Goal: Task Accomplishment & Management: Manage account settings

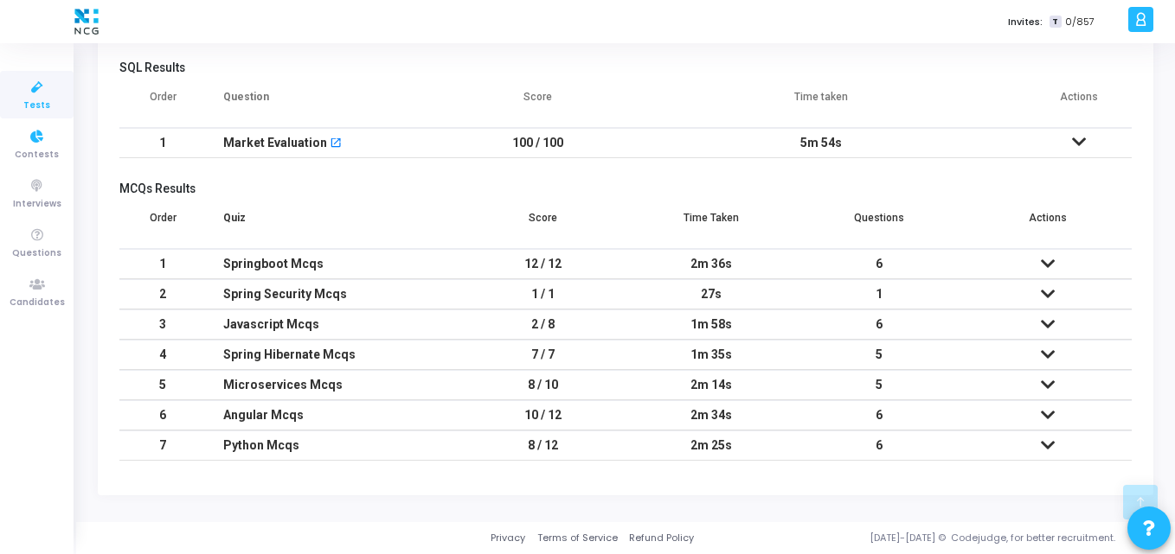
scroll to position [36, 44]
click at [48, 93] on icon at bounding box center [37, 88] width 36 height 22
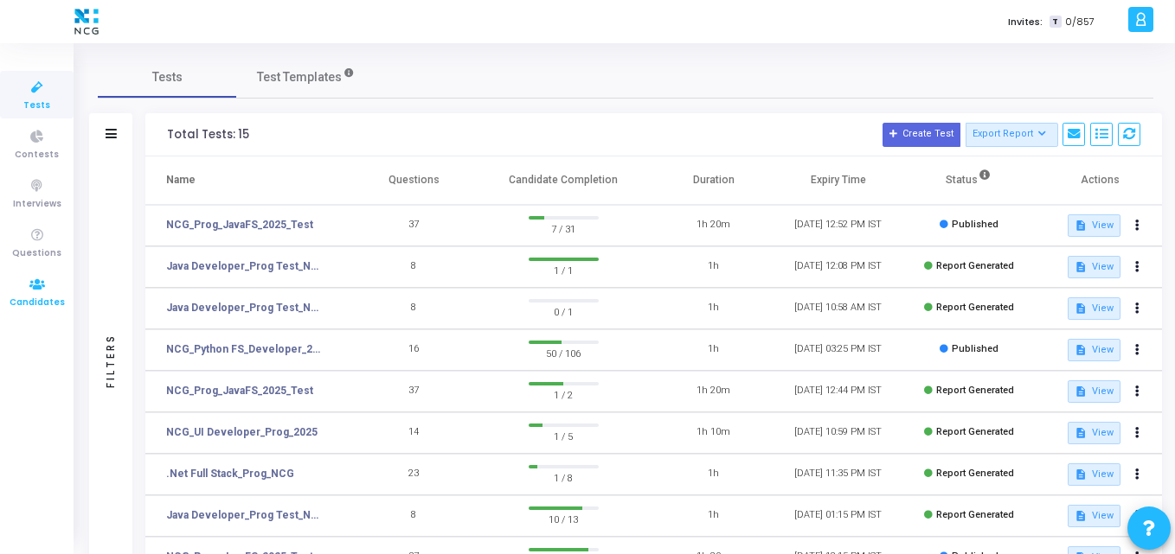
click at [53, 287] on icon at bounding box center [37, 285] width 36 height 22
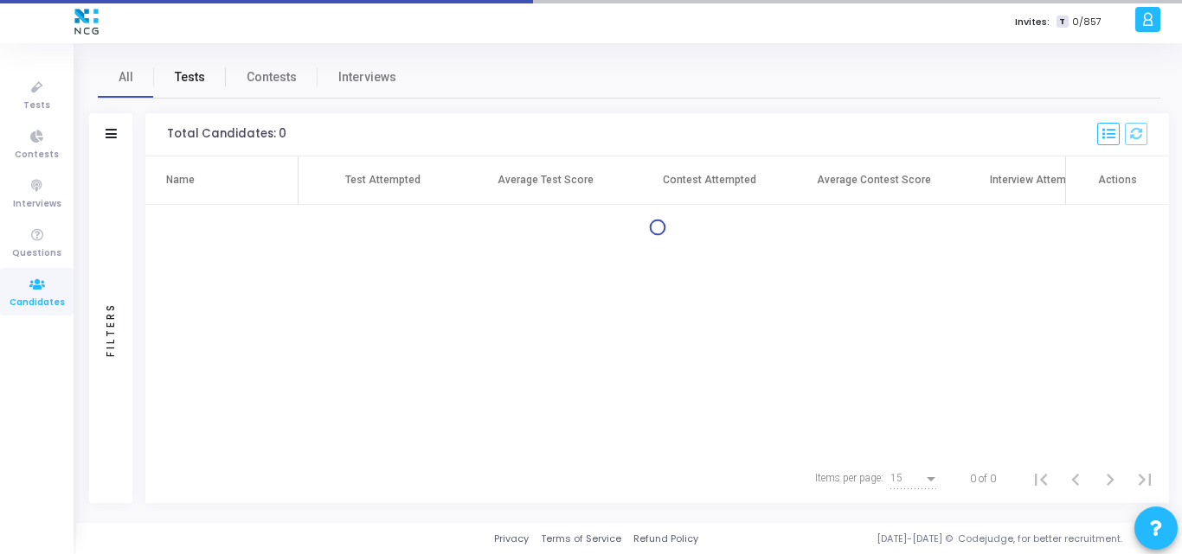
click at [188, 80] on span "Tests" at bounding box center [190, 77] width 30 height 18
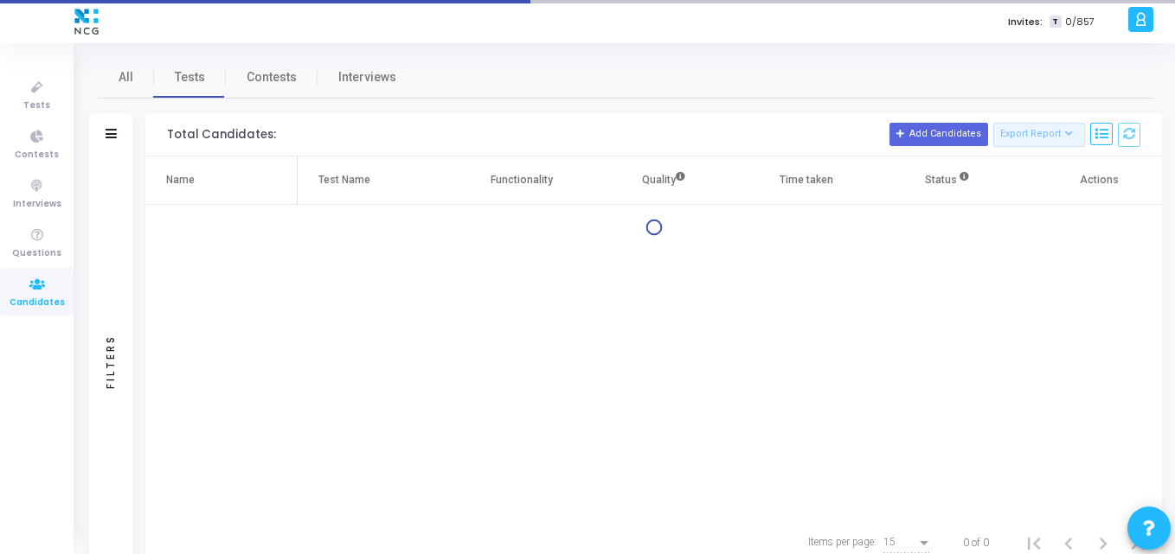
click at [126, 133] on div "Filters" at bounding box center [110, 134] width 43 height 43
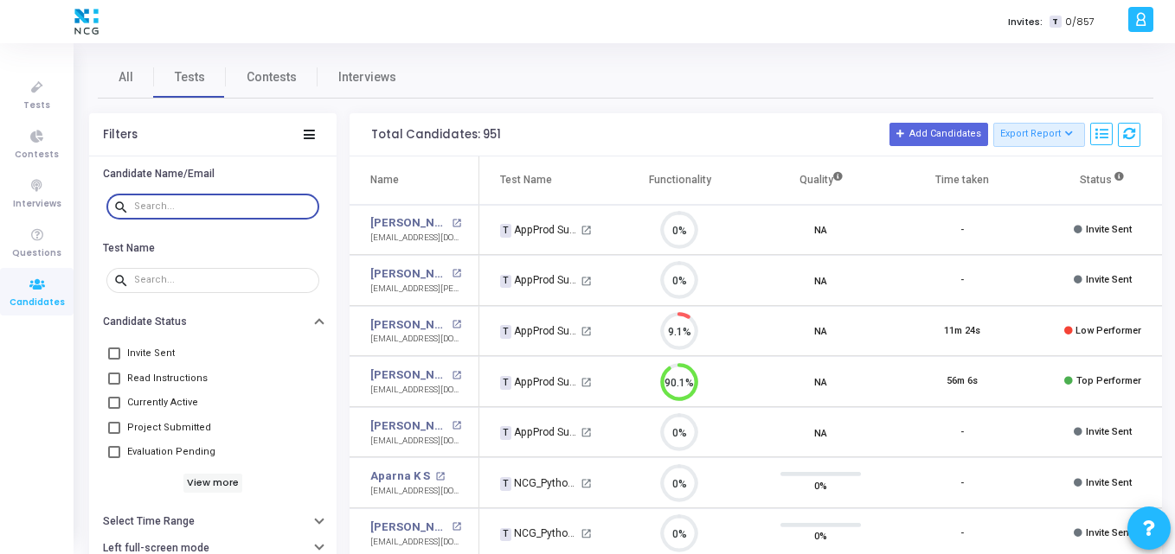
click at [228, 207] on input "text" at bounding box center [223, 207] width 178 height 10
paste input "[EMAIL_ADDRESS][DOMAIN_NAME]"
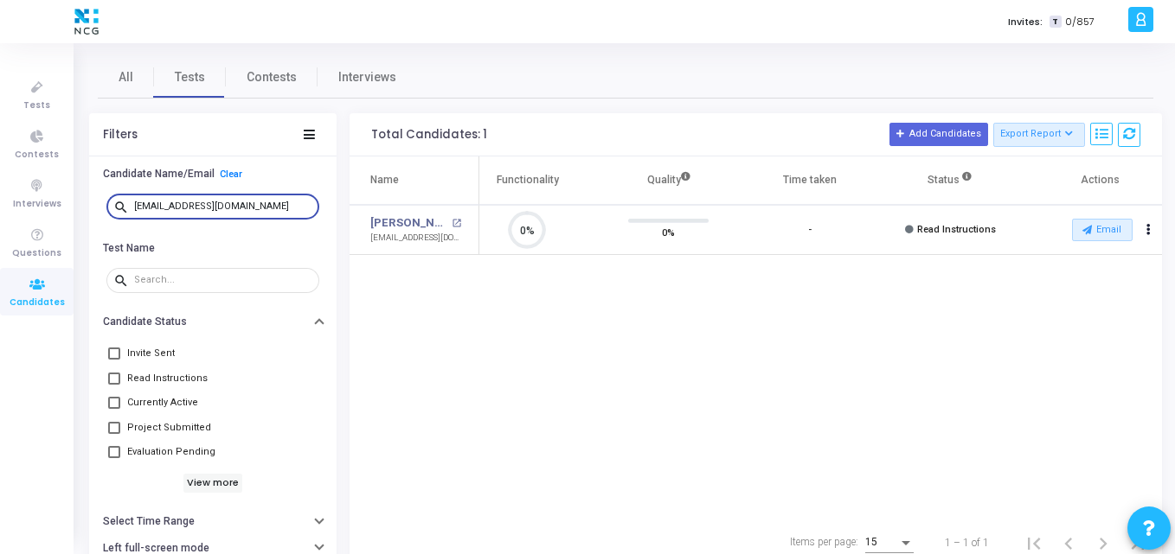
type input "[EMAIL_ADDRESS][DOMAIN_NAME]"
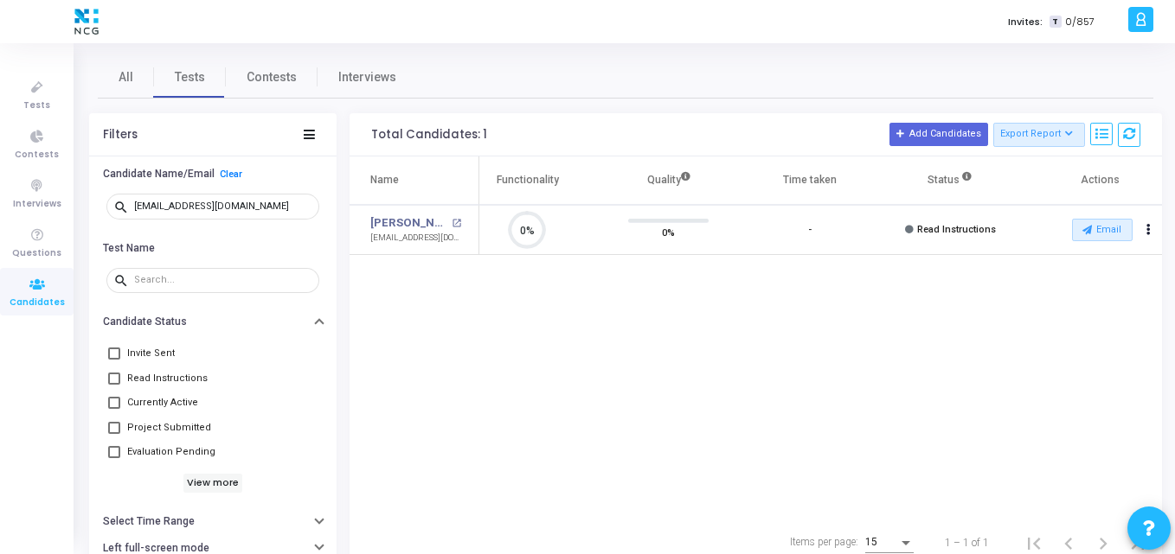
click at [1080, 217] on td "Email archive Archive drafts Cancel Invite content_copy Copy Test Invite Link c…" at bounding box center [1091, 230] width 141 height 51
click at [1090, 229] on icon at bounding box center [1087, 230] width 10 height 10
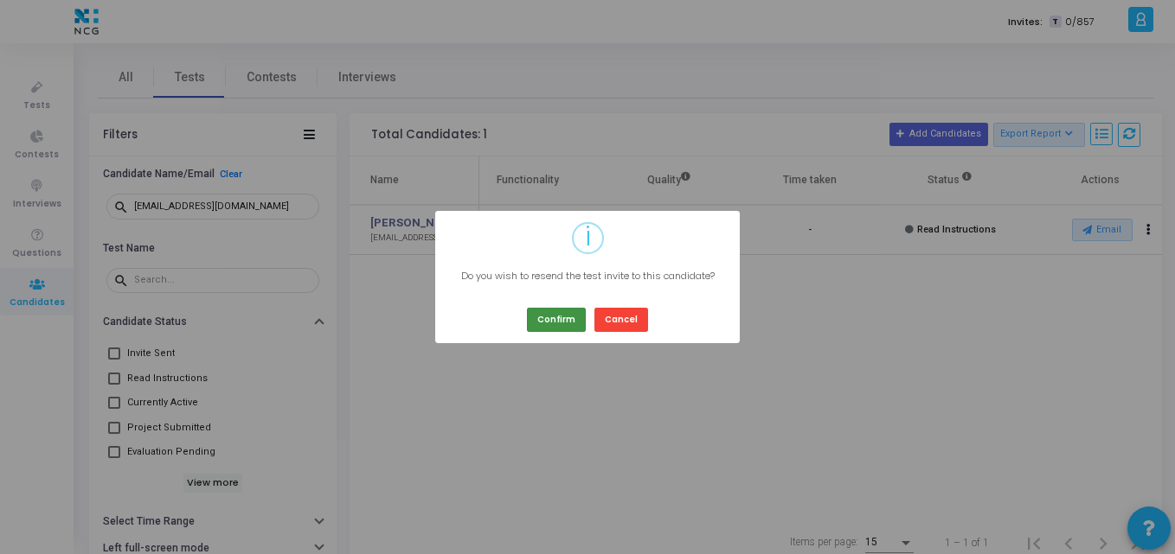
click at [563, 323] on button "Confirm" at bounding box center [556, 319] width 59 height 23
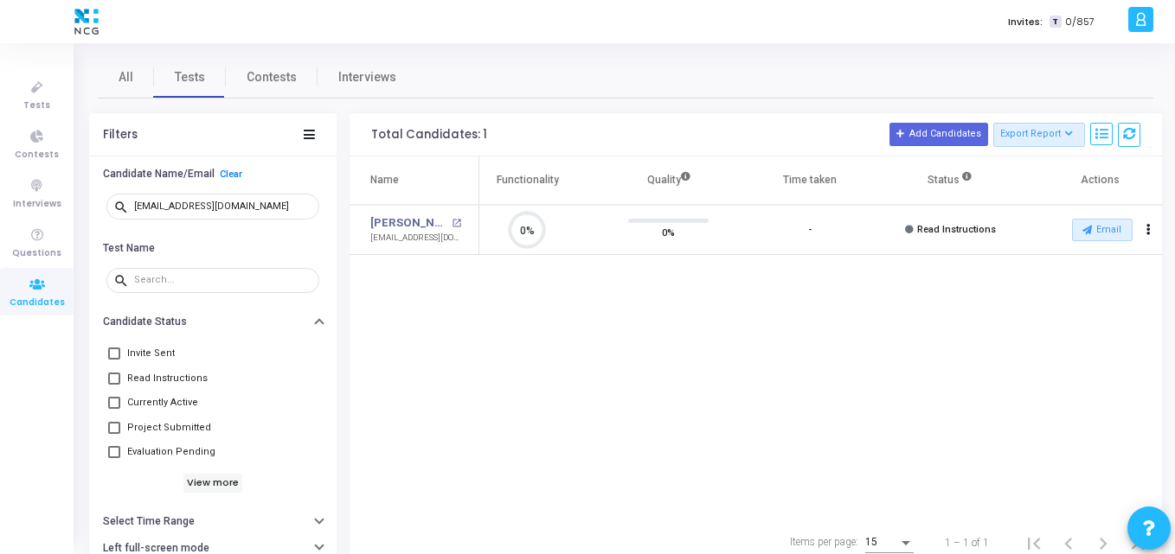
click at [394, 285] on div "Name Test Name Functionality Quality Time taken Status Actions [PERSON_NAME] [P…" at bounding box center [755, 338] width 812 height 362
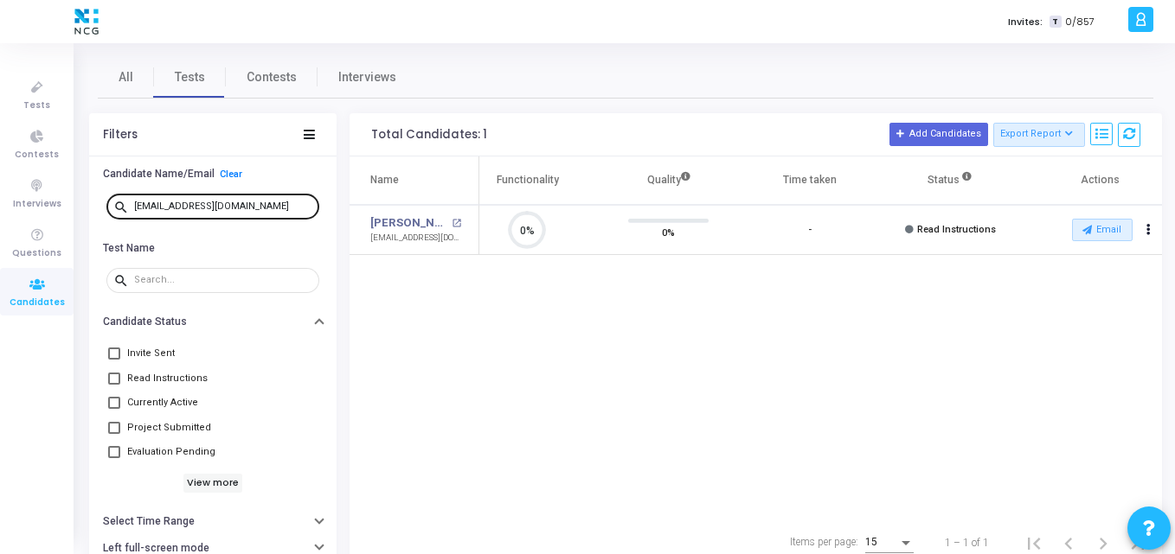
click at [262, 199] on div "[EMAIL_ADDRESS][DOMAIN_NAME]" at bounding box center [223, 206] width 178 height 28
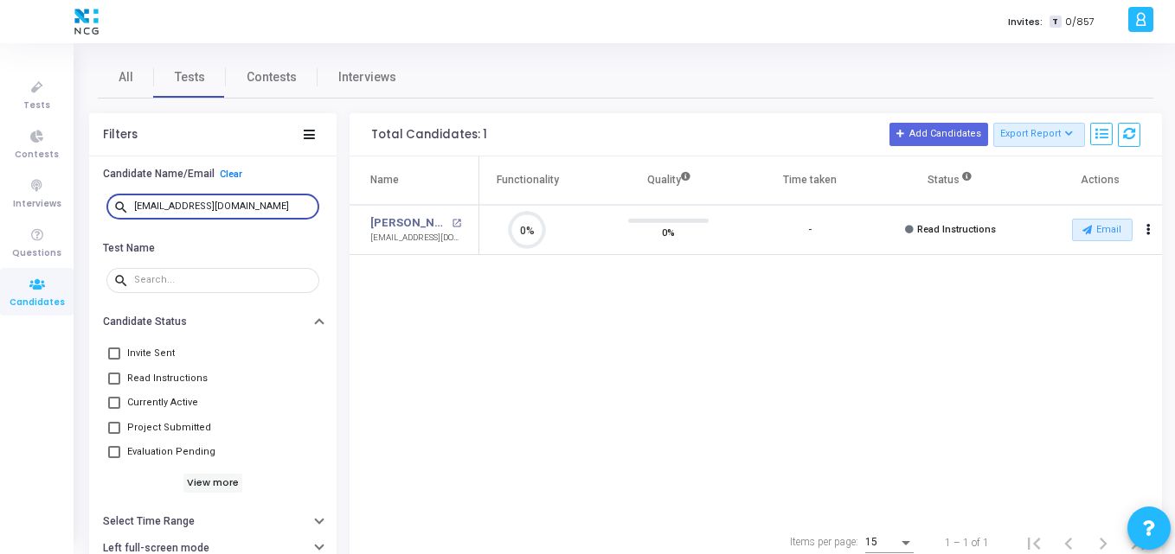
click at [479, 272] on div "Name Test Name Functionality Quality Time taken Status Actions [PERSON_NAME] [P…" at bounding box center [755, 338] width 812 height 362
drag, startPoint x: 261, startPoint y: 202, endPoint x: 62, endPoint y: 203, distance: 199.0
click at [62, 203] on div "Tests Contests Interviews Questions Candidates Invites: T 0/857 K Kajal Setting…" at bounding box center [587, 277] width 1175 height 554
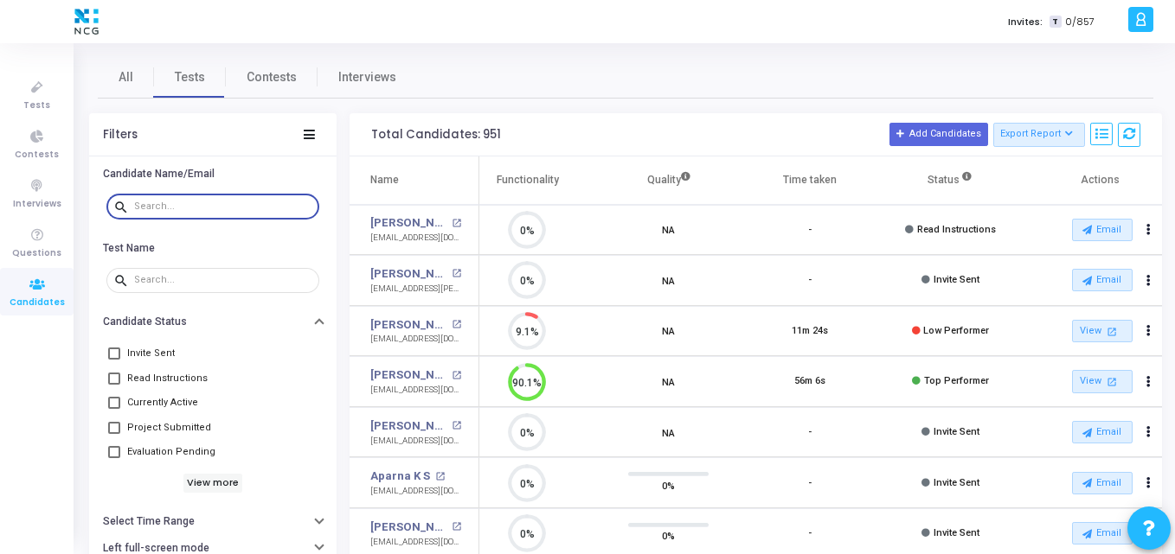
scroll to position [8, 8]
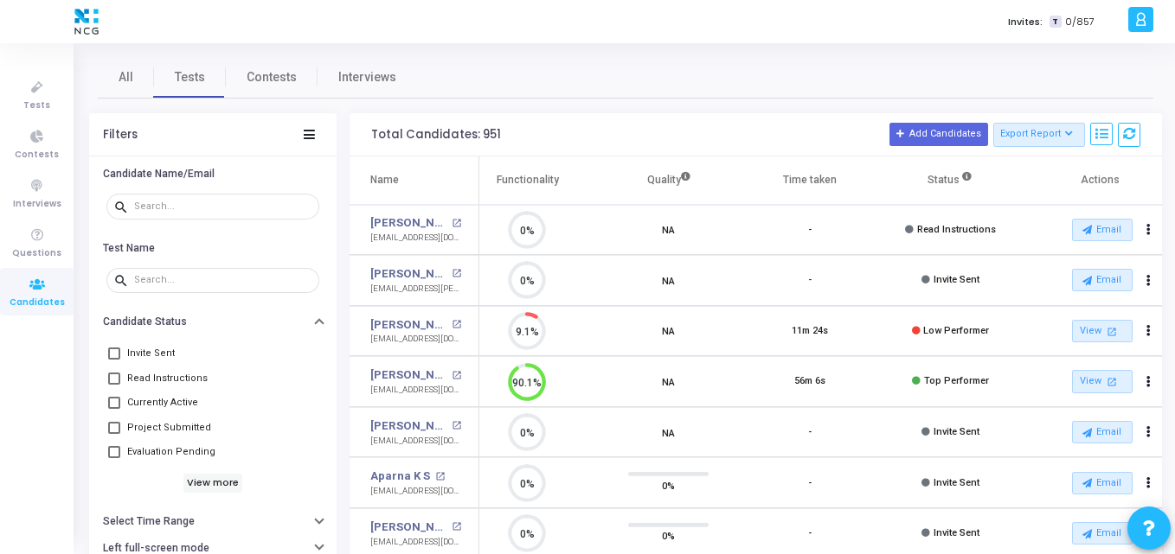
click at [521, 35] on div "Invites: T 0/857" at bounding box center [648, 21] width 950 height 43
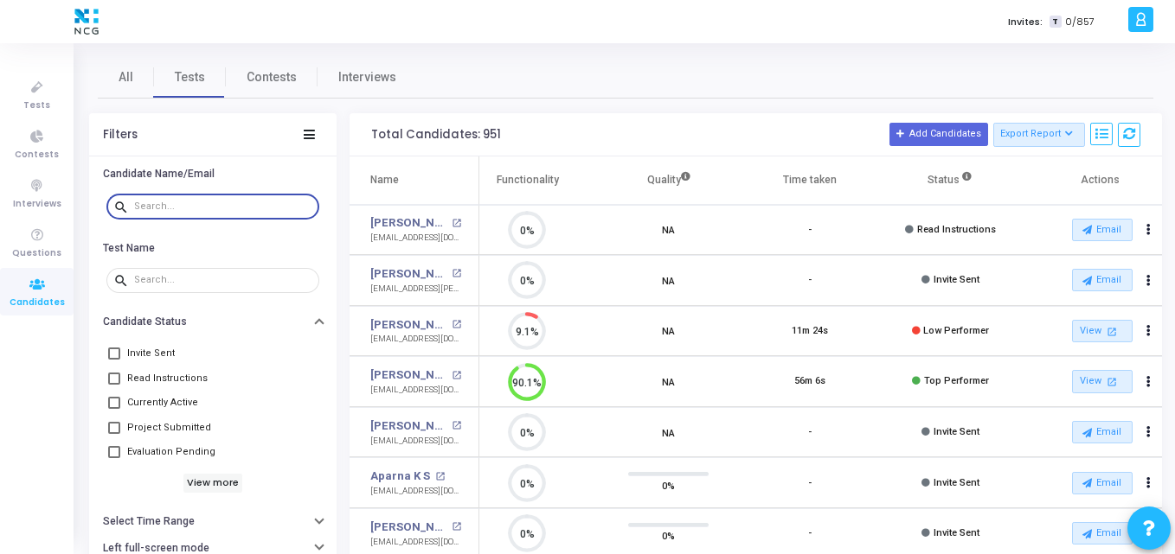
click at [221, 202] on input "text" at bounding box center [223, 207] width 178 height 10
paste input "[EMAIL_ADDRESS][DOMAIN_NAME]"
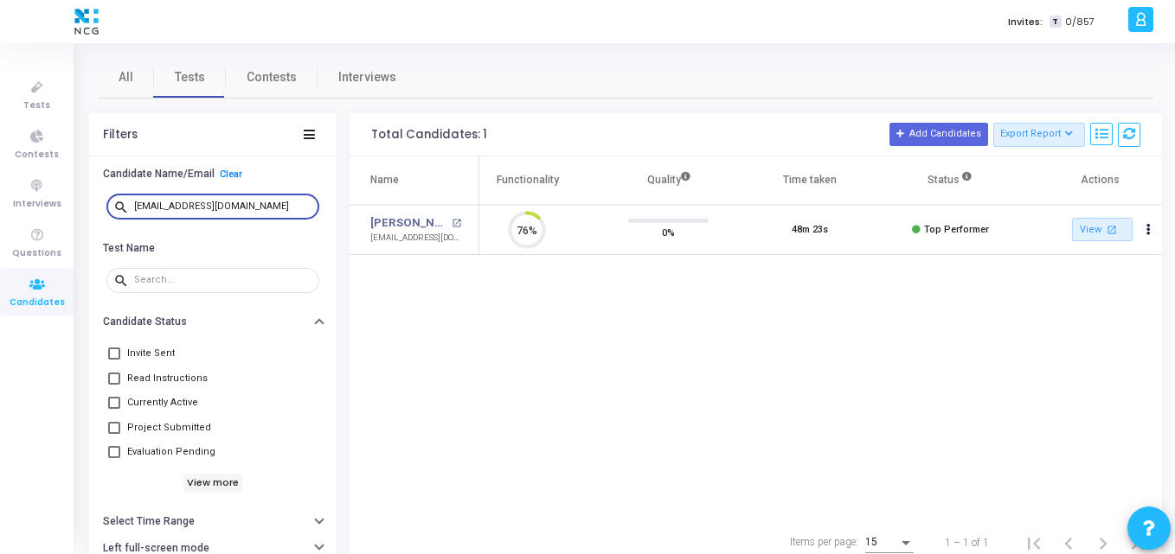
scroll to position [36, 44]
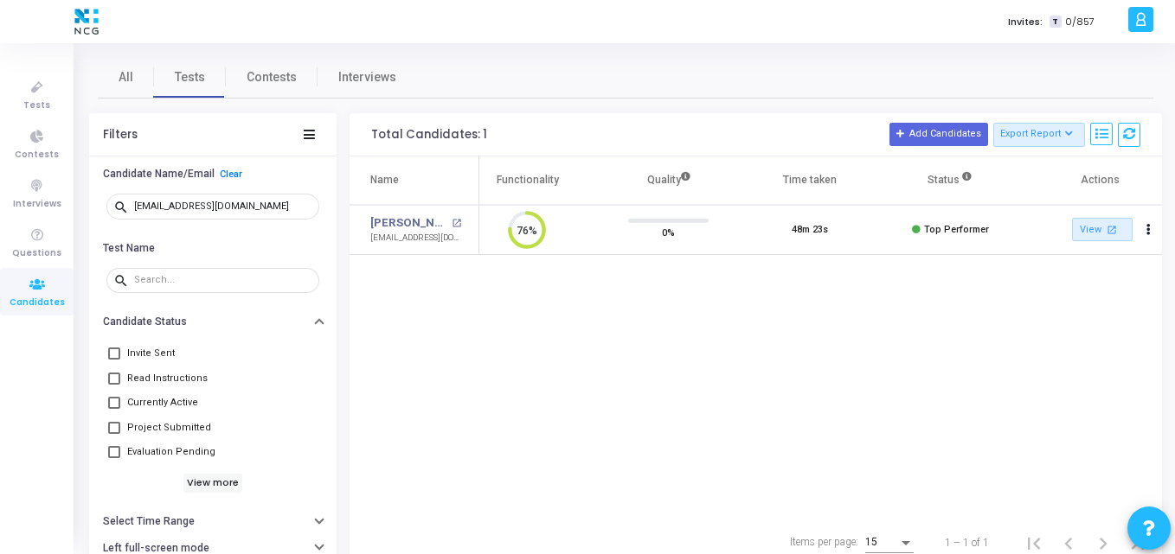
click at [454, 301] on div "Name Test Name Functionality Quality Time taken Status Actions [PERSON_NAME] op…" at bounding box center [755, 338] width 812 height 362
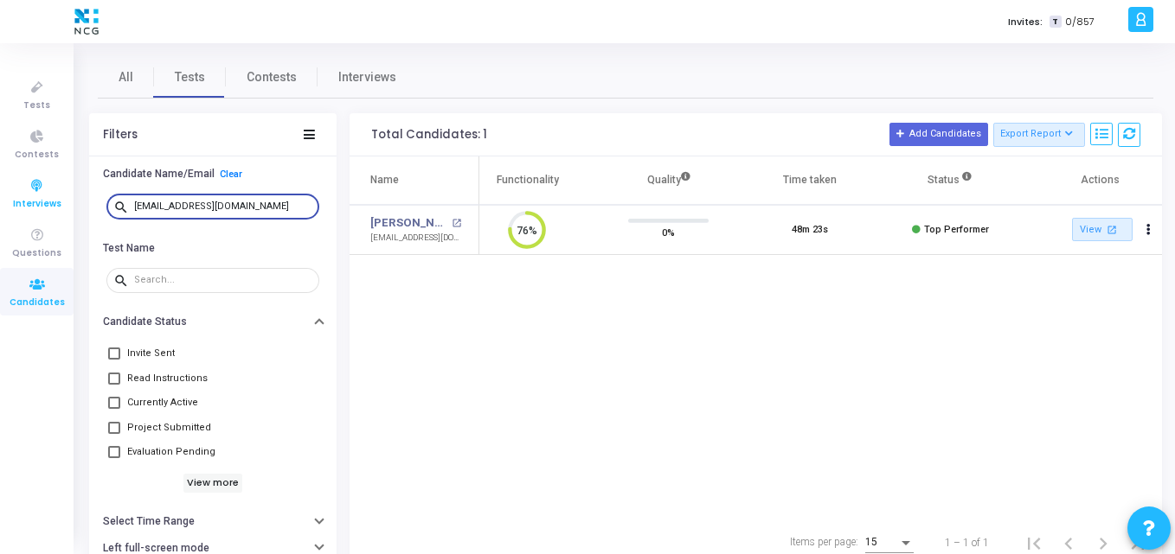
drag, startPoint x: 247, startPoint y: 204, endPoint x: 12, endPoint y: 188, distance: 235.0
click at [12, 188] on div "Tests Contests Interviews Questions Candidates Invites: T 0/857 K Kajal Setting…" at bounding box center [587, 277] width 1175 height 554
paste input "[EMAIL_ADDRESS]"
drag, startPoint x: 282, startPoint y: 208, endPoint x: 0, endPoint y: 174, distance: 284.1
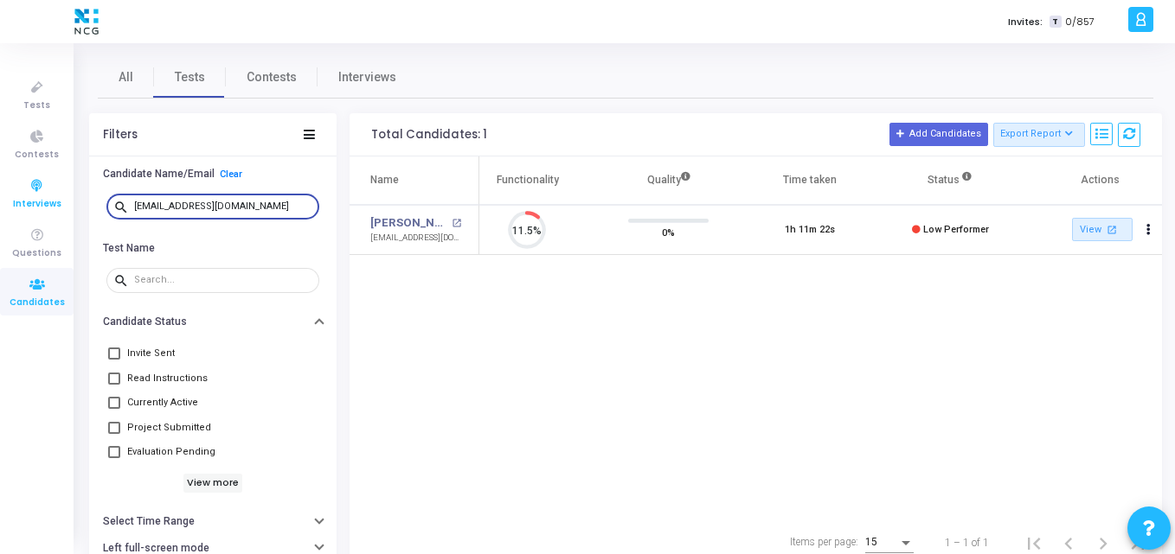
click at [0, 174] on div "Tests Contests Interviews Questions Candidates Invites: T 0/857 K Kajal Setting…" at bounding box center [587, 277] width 1175 height 554
paste input "[EMAIL_ADDRESS][DOMAIN_NAME]"
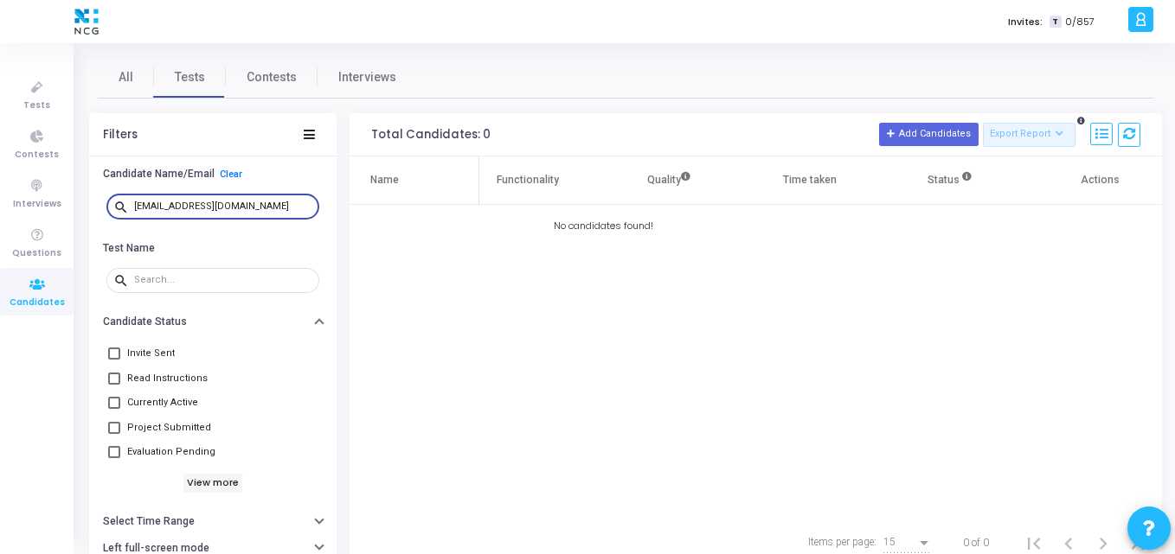
click at [265, 209] on input "[EMAIL_ADDRESS][DOMAIN_NAME]" at bounding box center [223, 207] width 178 height 10
drag, startPoint x: 253, startPoint y: 209, endPoint x: 71, endPoint y: 218, distance: 182.7
click at [71, 218] on div "Tests Contests Interviews Questions Candidates Invites: T 0/857 K Kajal Setting…" at bounding box center [587, 277] width 1175 height 554
paste input "[EMAIL_ADDRESS][DOMAIN_NAME]"
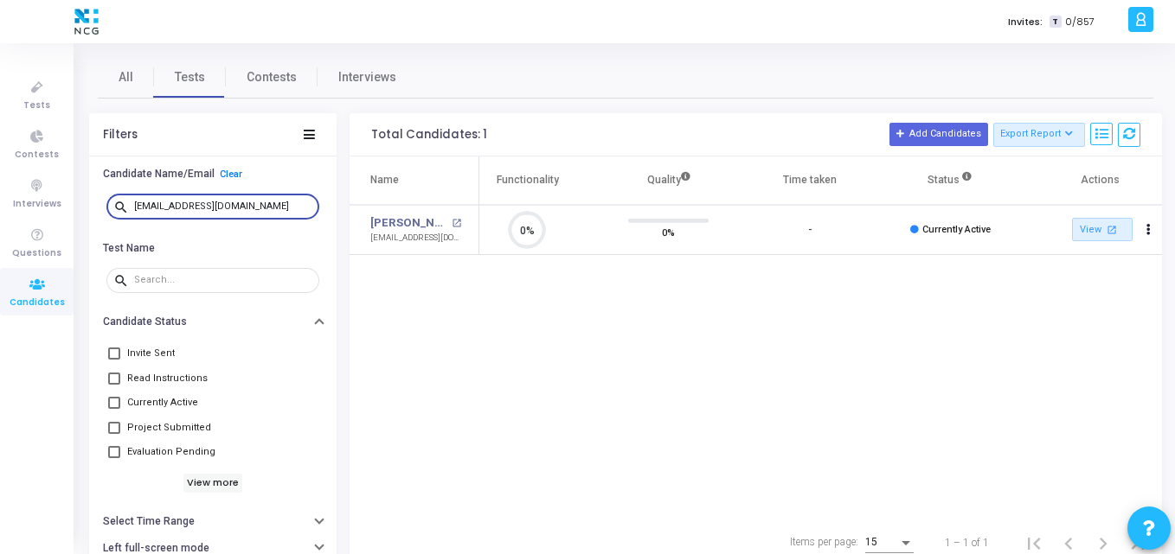
scroll to position [36, 44]
drag, startPoint x: 268, startPoint y: 209, endPoint x: 76, endPoint y: 218, distance: 192.2
click at [76, 218] on div "All Tests Contests Interviews Filters Candidate Name/Email Clear search [EMAIL_…" at bounding box center [625, 311] width 1099 height 511
paste input "[DOMAIN_NAME]"
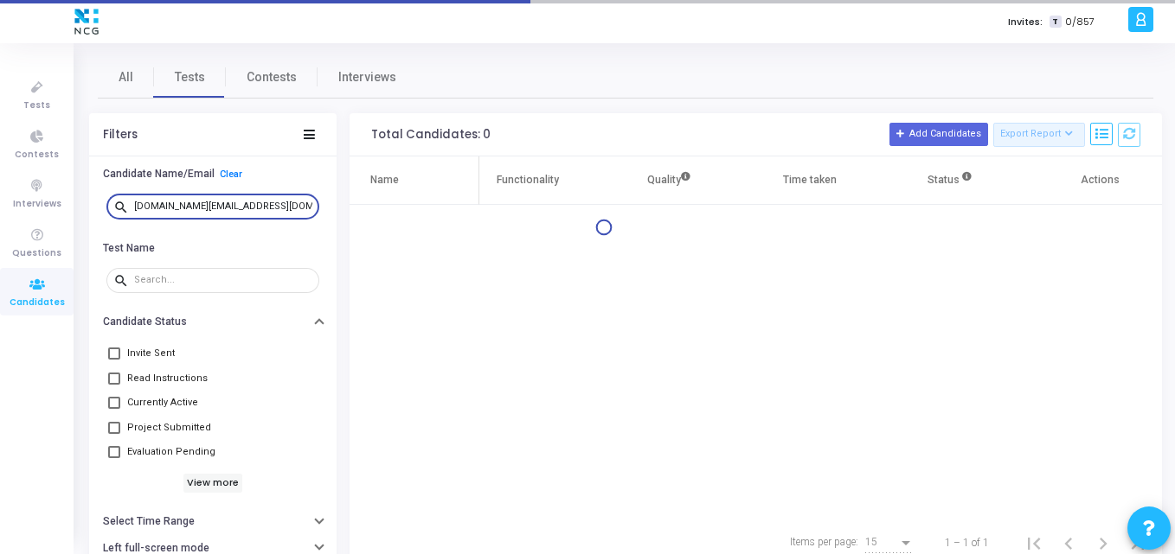
click at [139, 207] on input "[DOMAIN_NAME][EMAIL_ADDRESS][DOMAIN_NAME]" at bounding box center [223, 207] width 178 height 10
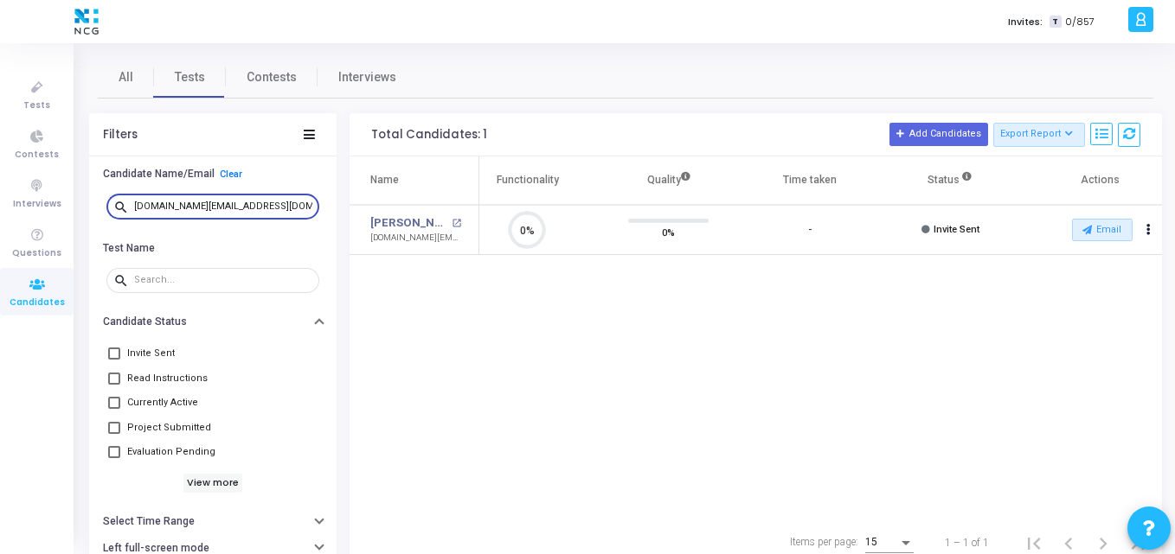
scroll to position [36, 44]
type input "[DOMAIN_NAME][EMAIL_ADDRESS][DOMAIN_NAME]"
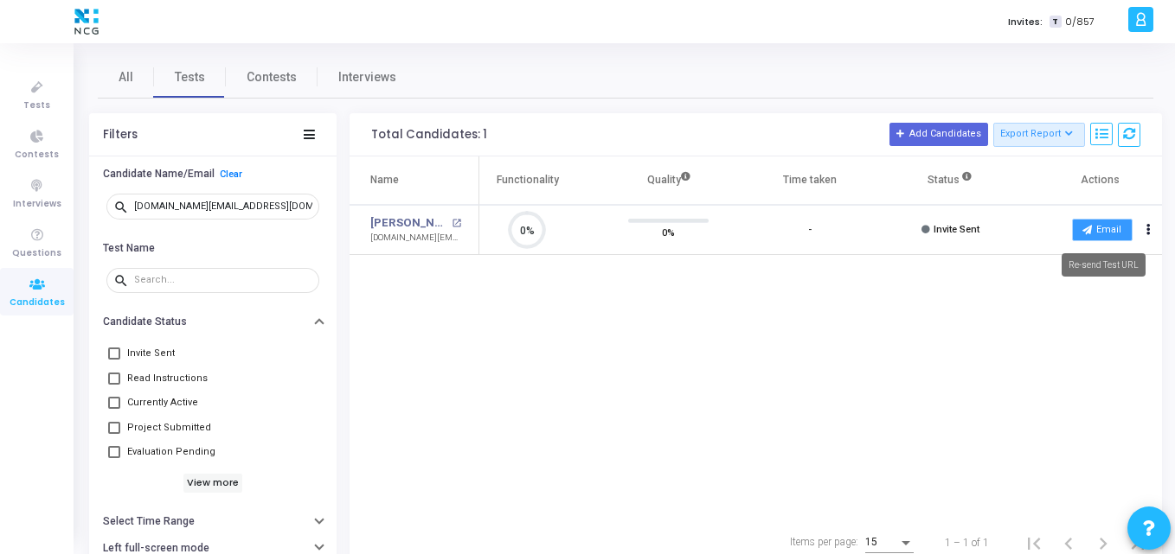
click at [1101, 234] on button "Email" at bounding box center [1102, 230] width 61 height 22
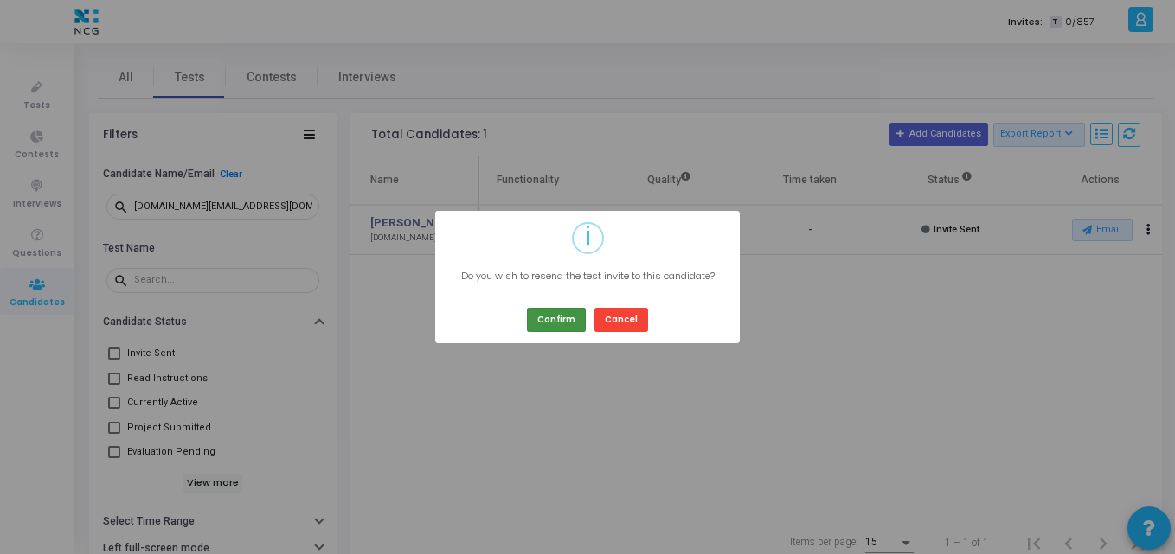
click at [550, 321] on button "Confirm" at bounding box center [556, 319] width 59 height 23
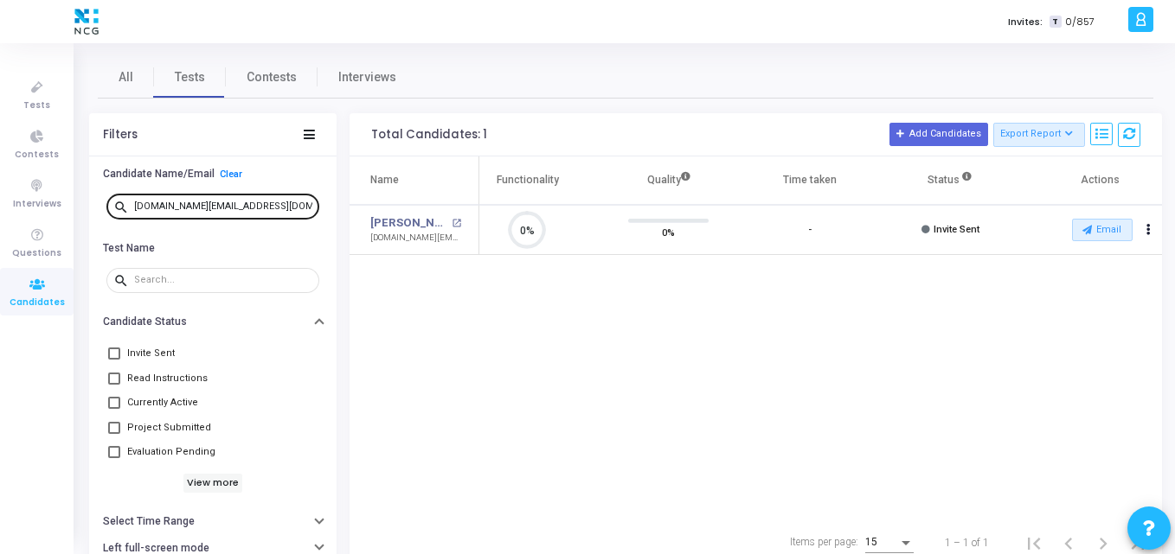
drag, startPoint x: 299, startPoint y: 213, endPoint x: 294, endPoint y: 202, distance: 12.4
click at [294, 202] on div "[DOMAIN_NAME][EMAIL_ADDRESS][DOMAIN_NAME]" at bounding box center [223, 206] width 178 height 28
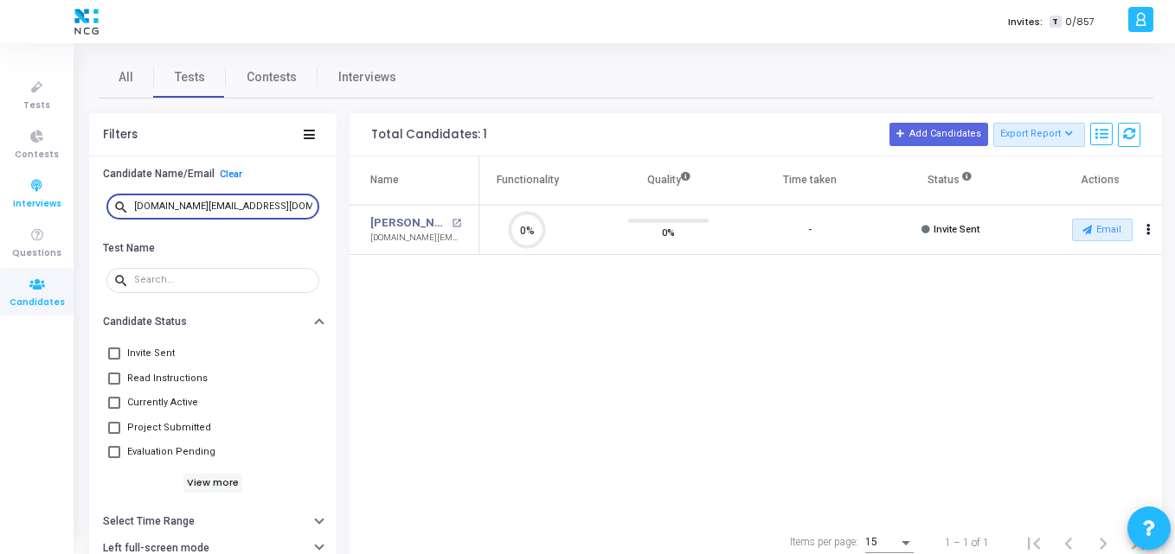
drag, startPoint x: 294, startPoint y: 202, endPoint x: 49, endPoint y: 189, distance: 245.1
click at [49, 189] on div "Tests Contests Interviews Questions Candidates Invites: T 0/857 K Kajal Setting…" at bounding box center [587, 277] width 1175 height 554
paste input "deokarsupriya74"
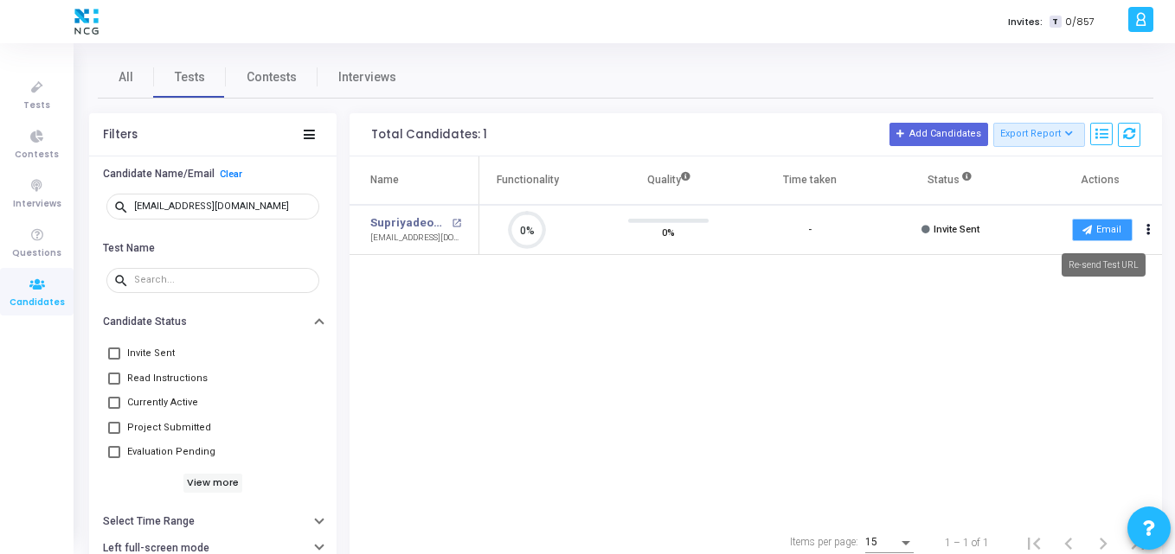
click at [1105, 234] on button "Email" at bounding box center [1102, 230] width 61 height 22
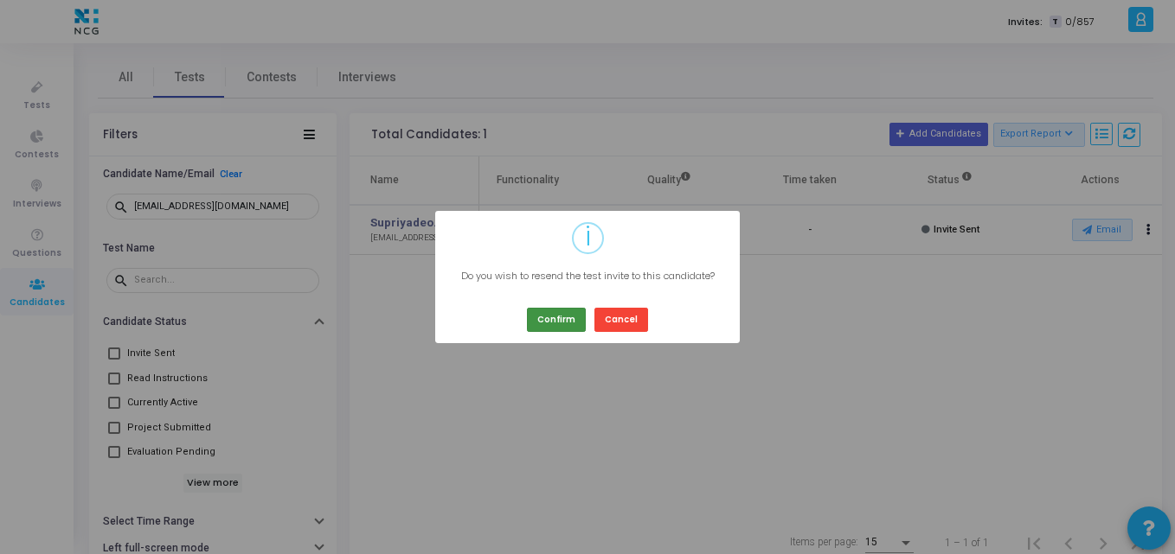
click at [554, 325] on button "Confirm" at bounding box center [556, 319] width 59 height 23
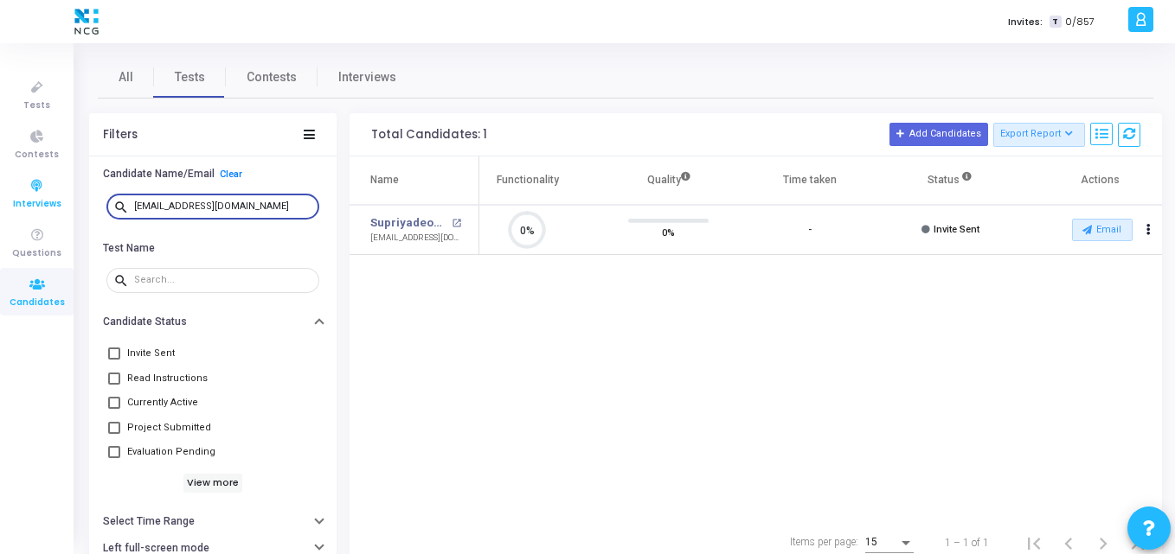
drag, startPoint x: 273, startPoint y: 210, endPoint x: 48, endPoint y: 208, distance: 225.8
click at [48, 208] on div "Tests Contests Interviews Questions Candidates Invites: T 0/857 K Kajal Setting…" at bounding box center [587, 277] width 1175 height 554
paste input "mohinigawade89"
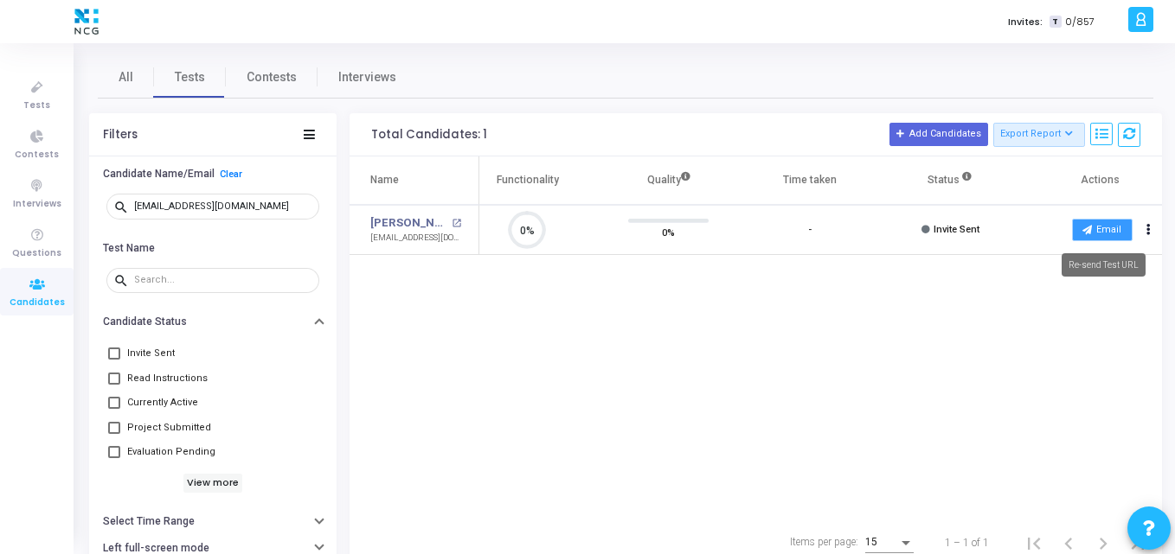
click at [1102, 221] on button "Email" at bounding box center [1102, 230] width 61 height 22
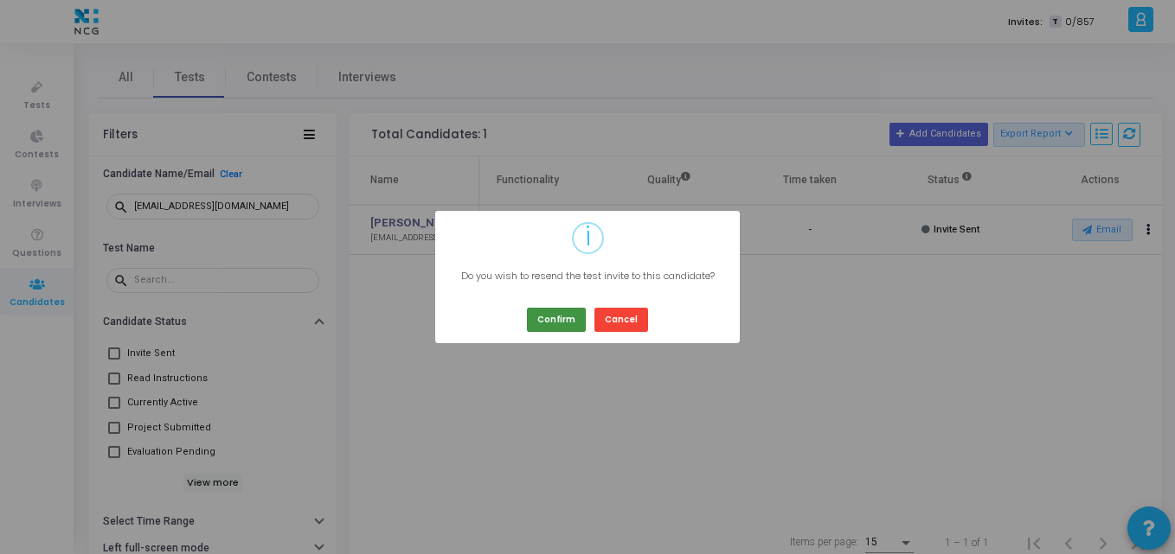
click at [547, 324] on button "Confirm" at bounding box center [556, 319] width 59 height 23
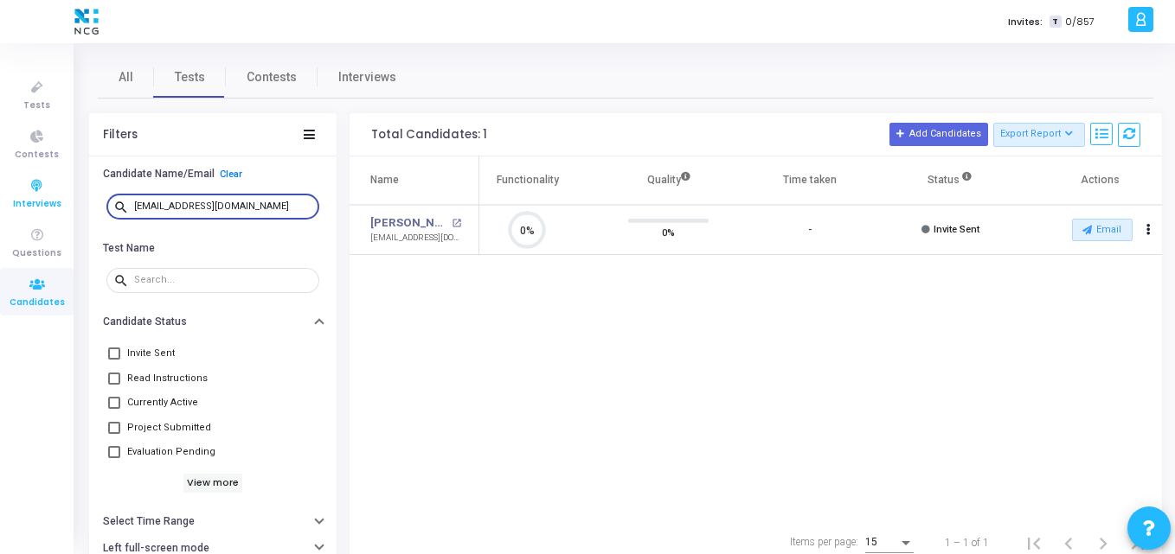
drag, startPoint x: 282, startPoint y: 207, endPoint x: 51, endPoint y: 189, distance: 231.7
click at [51, 189] on div "Tests Contests Interviews Questions Candidates Invites: T 0/857 K Kajal Setting…" at bounding box center [587, 277] width 1175 height 554
paste input "mailto_umardraj@rediff"
type input "[EMAIL_ADDRESS][DOMAIN_NAME]"
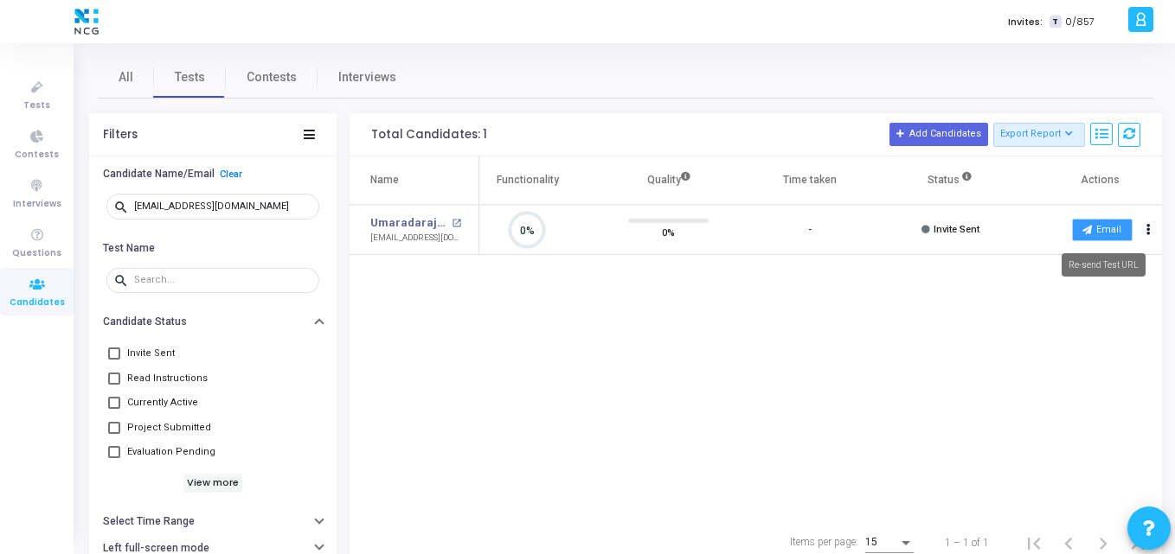
click at [1098, 233] on button "Email" at bounding box center [1102, 230] width 61 height 22
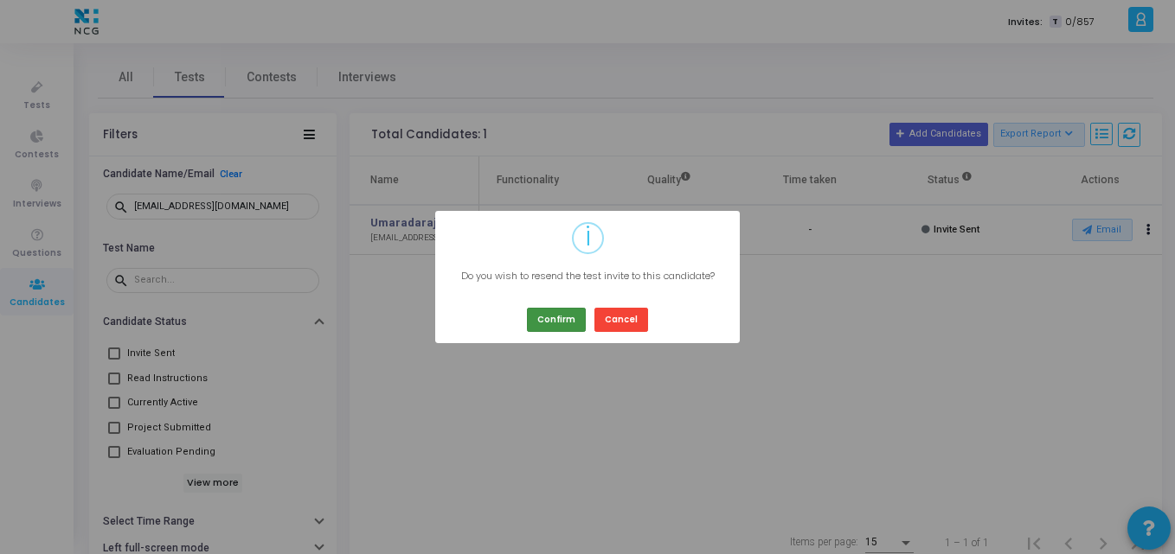
click at [571, 320] on button "Confirm" at bounding box center [556, 319] width 59 height 23
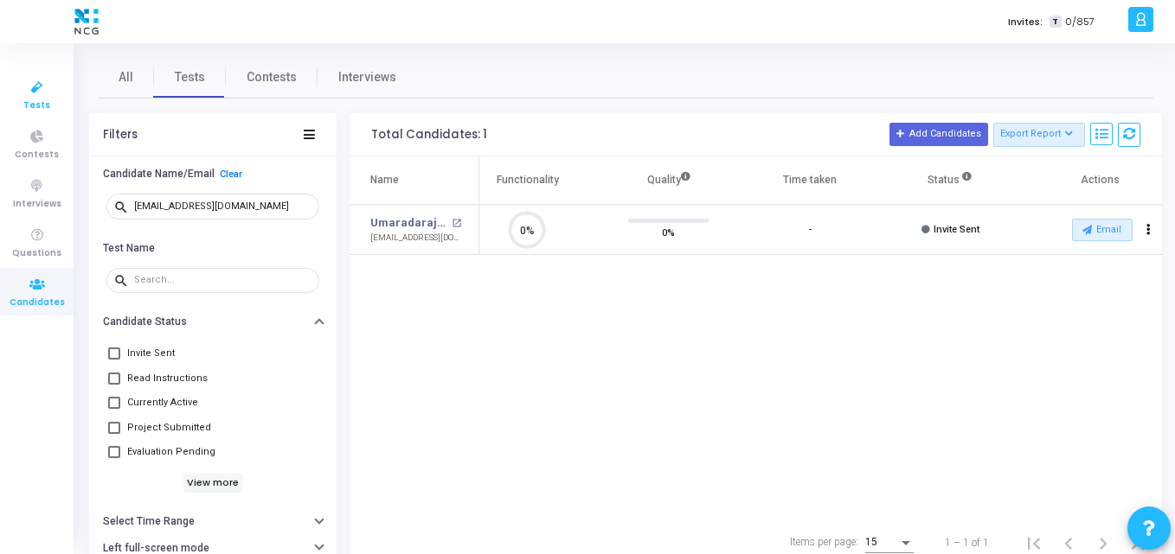
click at [45, 102] on span "Tests" at bounding box center [36, 106] width 27 height 15
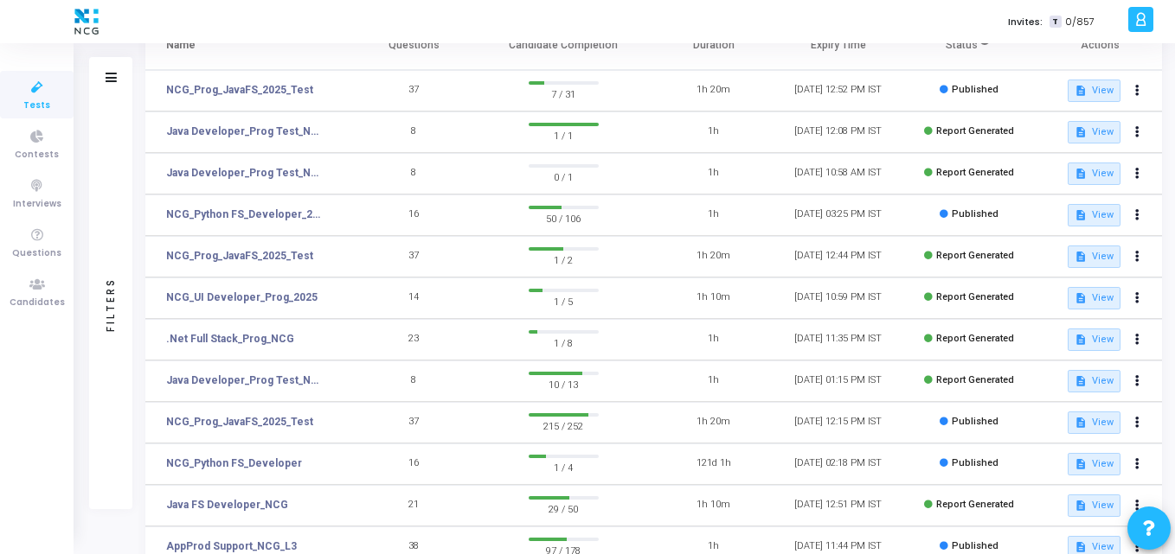
scroll to position [136, 0]
click at [237, 425] on link "NCG_Prog_JavaFS_2025_Test" at bounding box center [239, 421] width 147 height 16
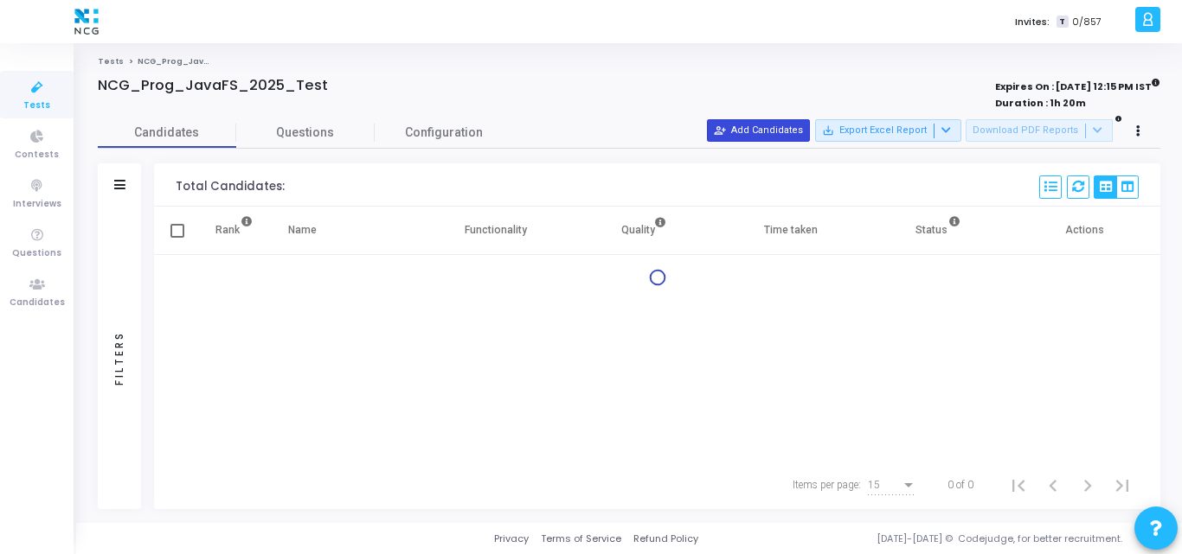
click at [772, 135] on button "person_add_alt Add Candidates" at bounding box center [758, 130] width 103 height 22
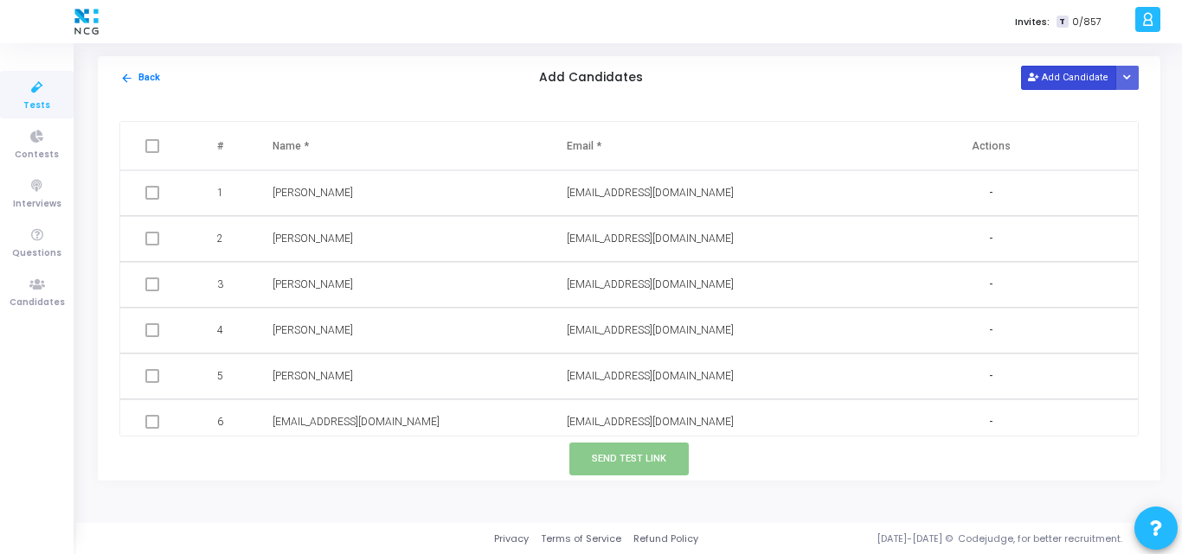
click at [1037, 79] on icon at bounding box center [1033, 79] width 10 height 10
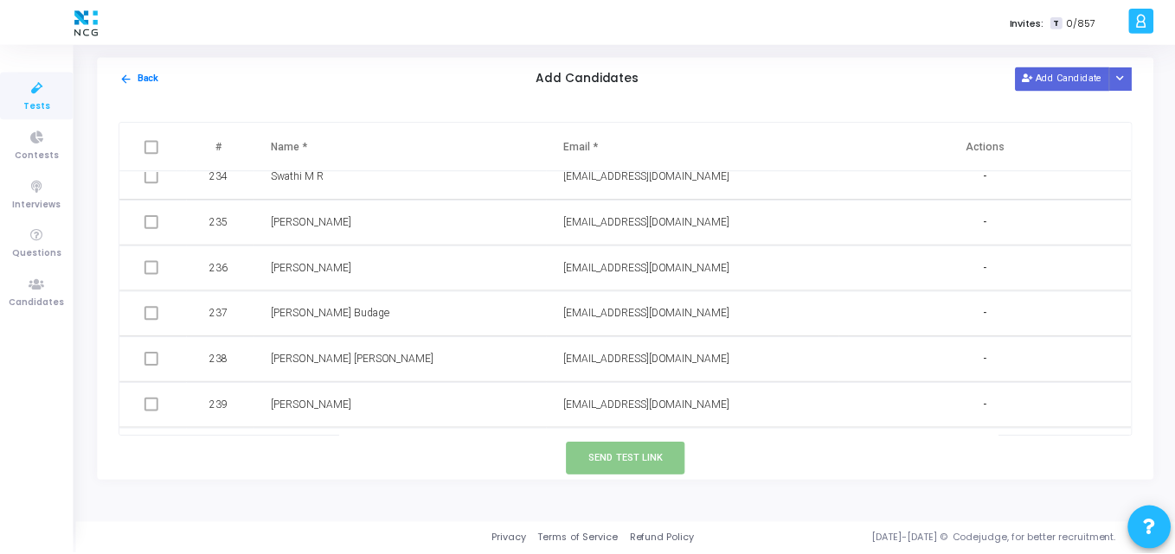
scroll to position [11334, 0]
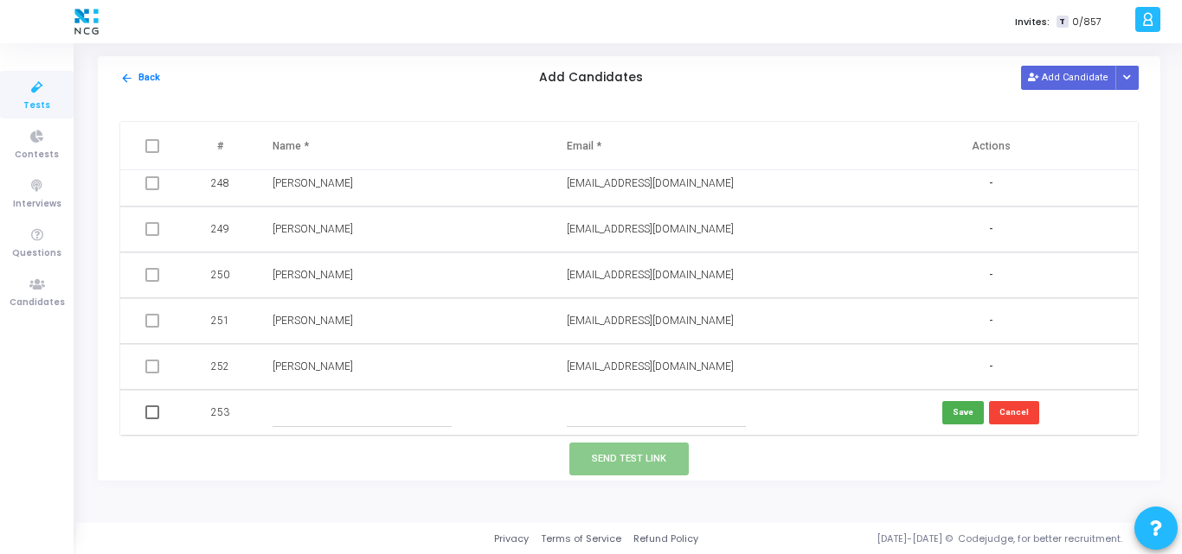
click at [624, 417] on input "text" at bounding box center [656, 413] width 179 height 29
paste input "[EMAIL_ADDRESS][DOMAIN_NAME]"
type input "[EMAIL_ADDRESS][DOMAIN_NAME]"
click at [315, 414] on input "text" at bounding box center [361, 413] width 179 height 29
paste input "[PERSON_NAME]"
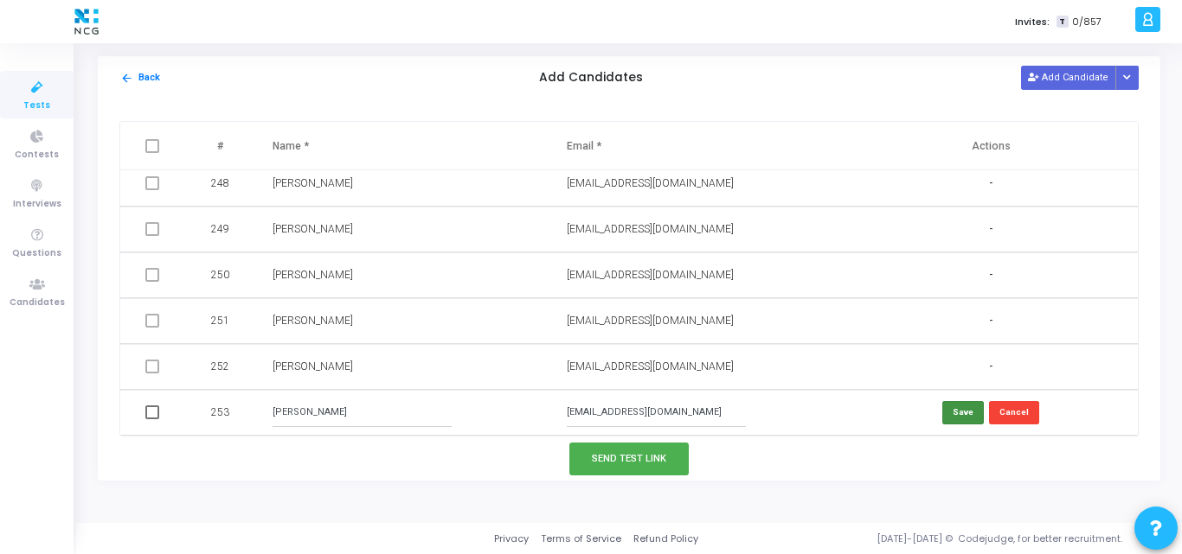
type input "[PERSON_NAME]"
click at [956, 414] on button "Save" at bounding box center [963, 412] width 42 height 23
click at [145, 412] on span at bounding box center [152, 413] width 14 height 14
click at [151, 420] on input "checkbox" at bounding box center [151, 420] width 1 height 1
checkbox input "true"
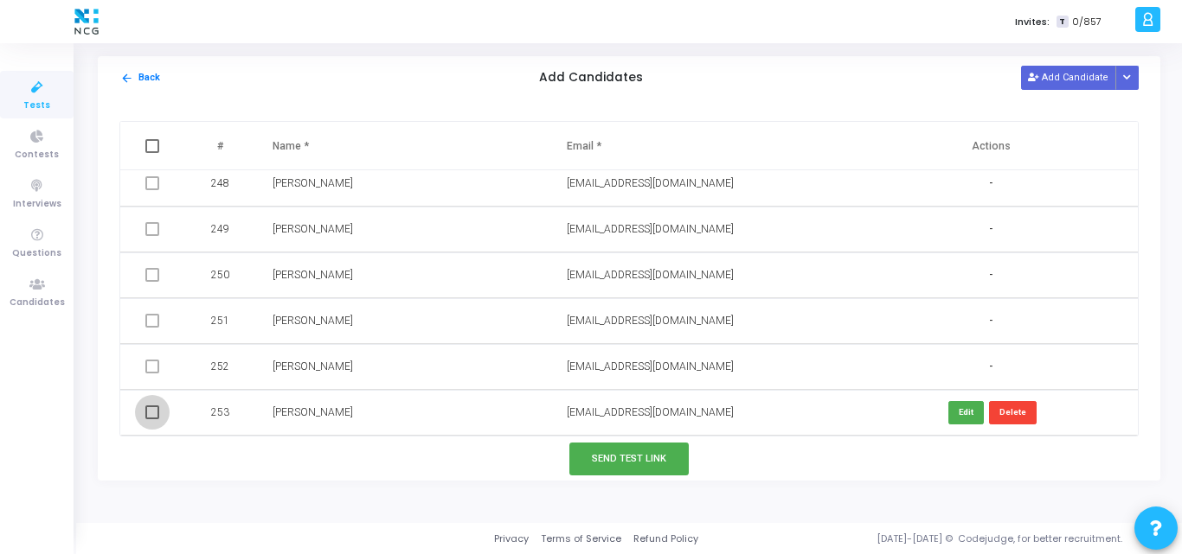
checkbox input "true"
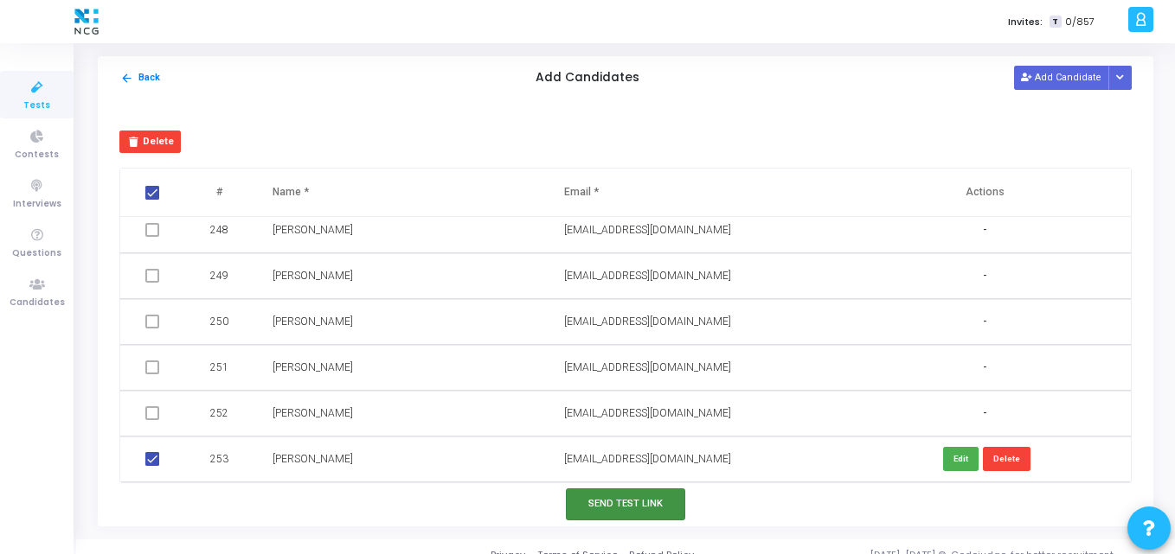
click at [593, 494] on button "Send Test Link" at bounding box center [625, 505] width 119 height 32
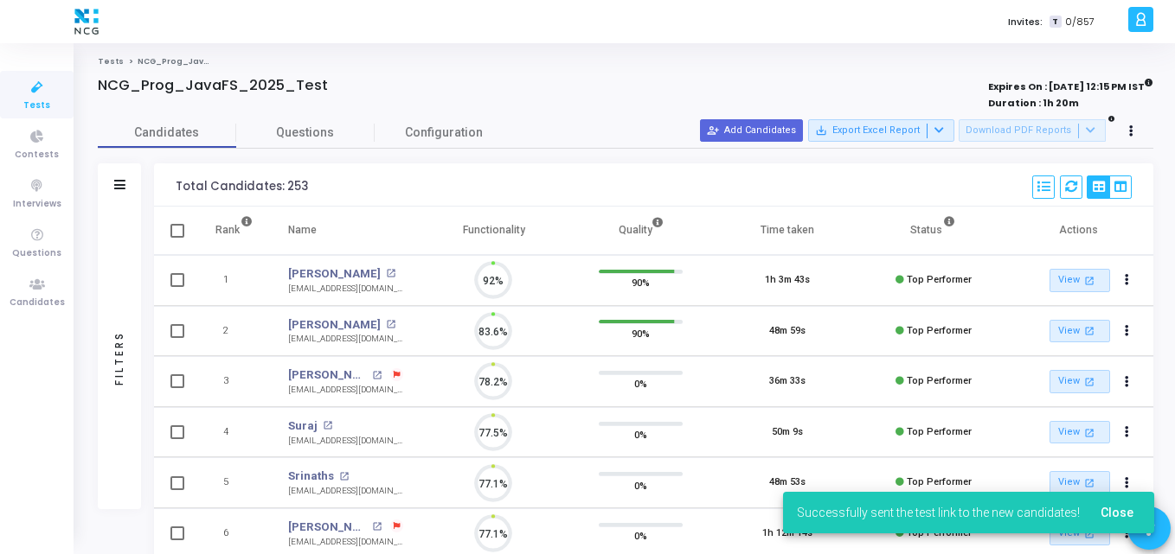
scroll to position [36, 44]
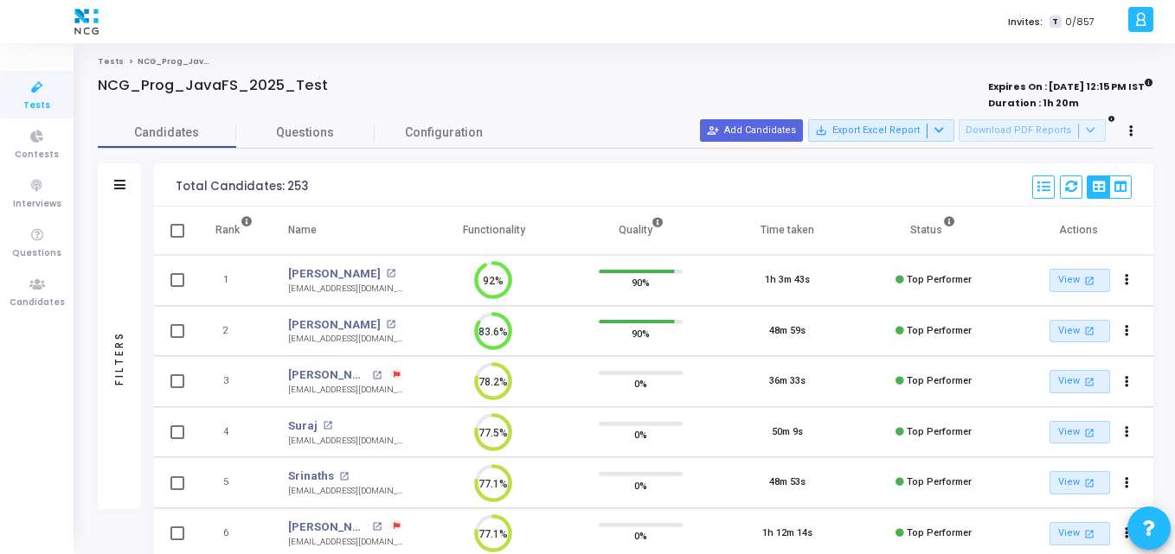
click at [398, 199] on div "Total Candidates: 253 Select S No Name Questions Functionality Quality Time Tak…" at bounding box center [653, 184] width 999 height 43
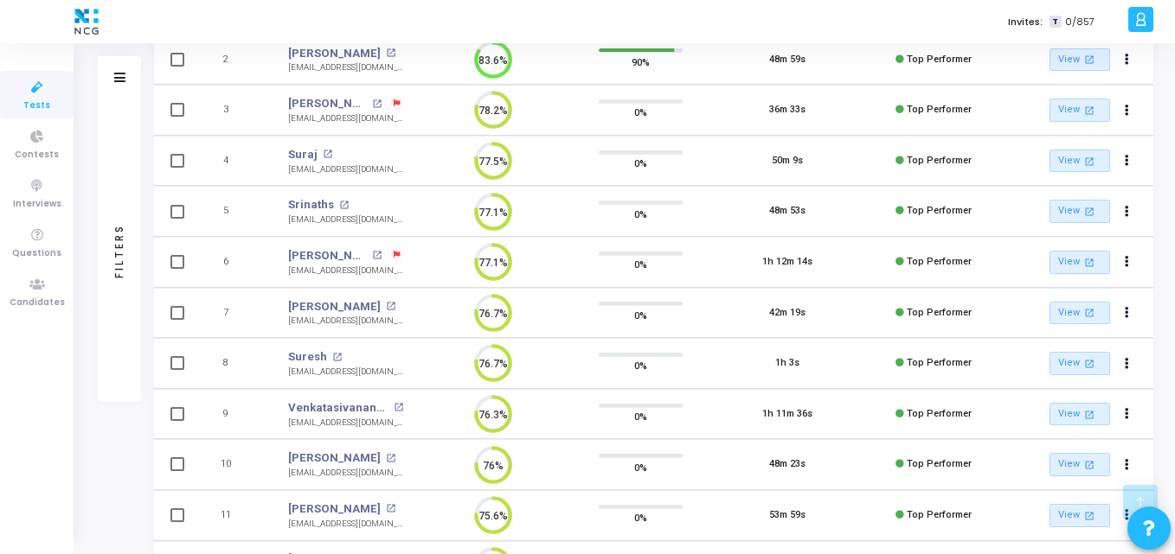
scroll to position [0, 0]
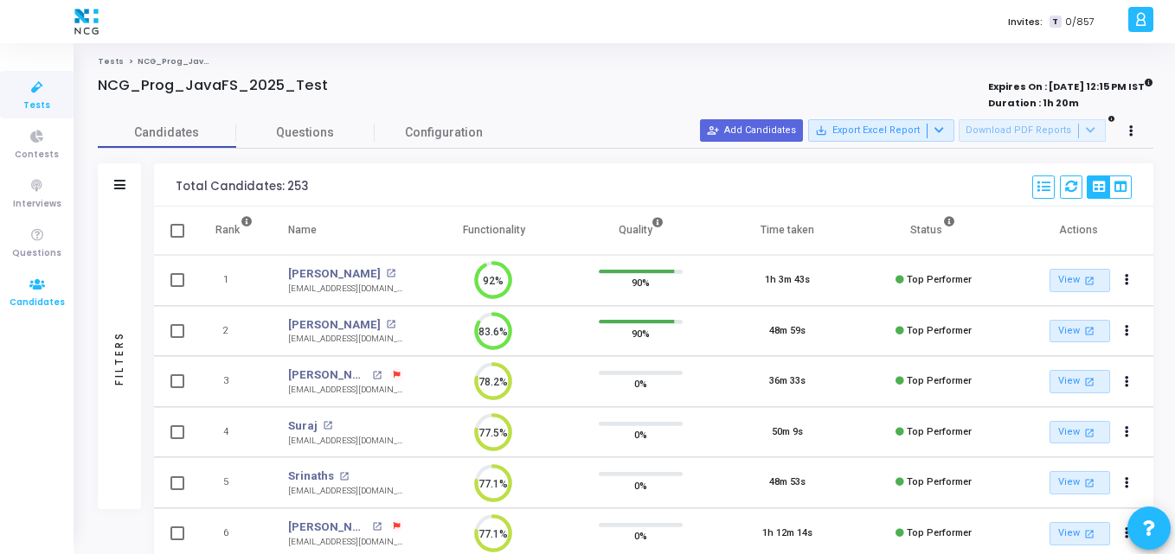
click at [39, 296] on span "Candidates" at bounding box center [37, 303] width 55 height 15
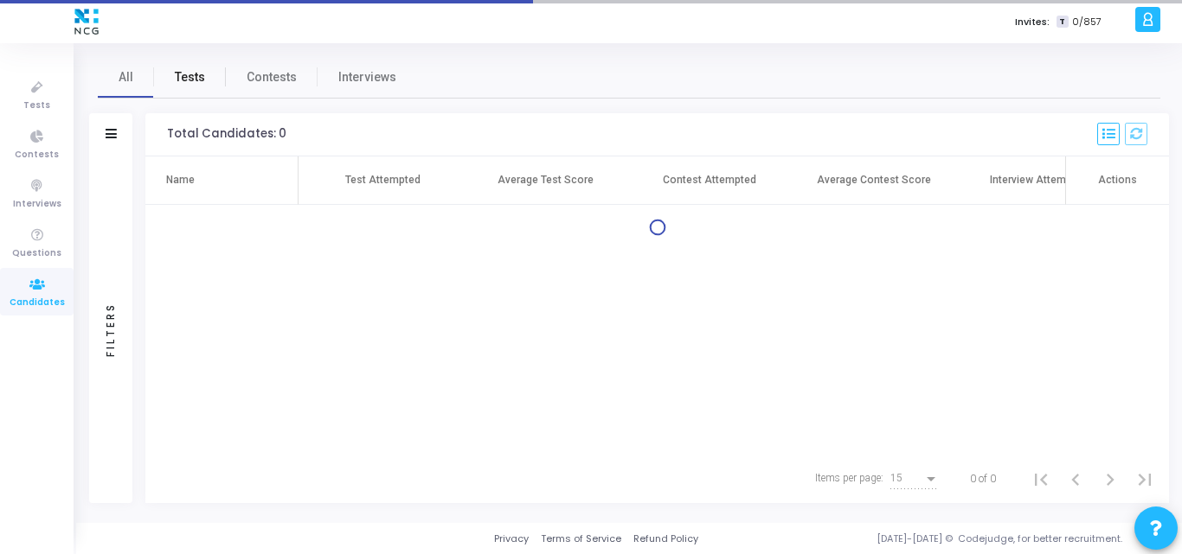
click at [177, 80] on span "Tests" at bounding box center [190, 77] width 30 height 18
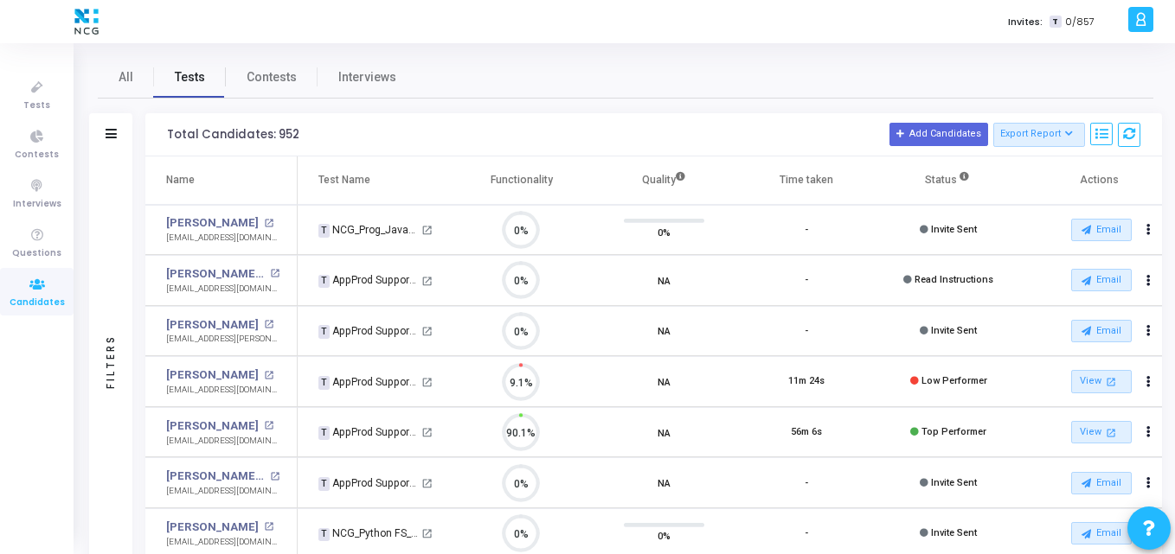
scroll to position [36, 44]
click at [111, 138] on icon at bounding box center [111, 134] width 11 height 10
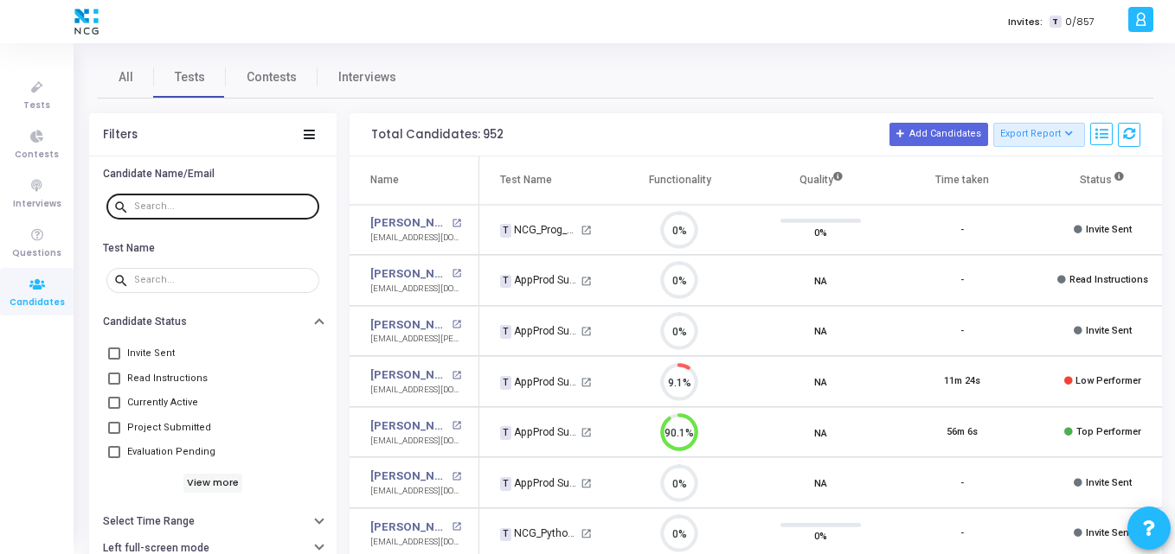
drag, startPoint x: 197, startPoint y: 195, endPoint x: 183, endPoint y: 203, distance: 15.9
click at [183, 203] on div at bounding box center [223, 206] width 178 height 28
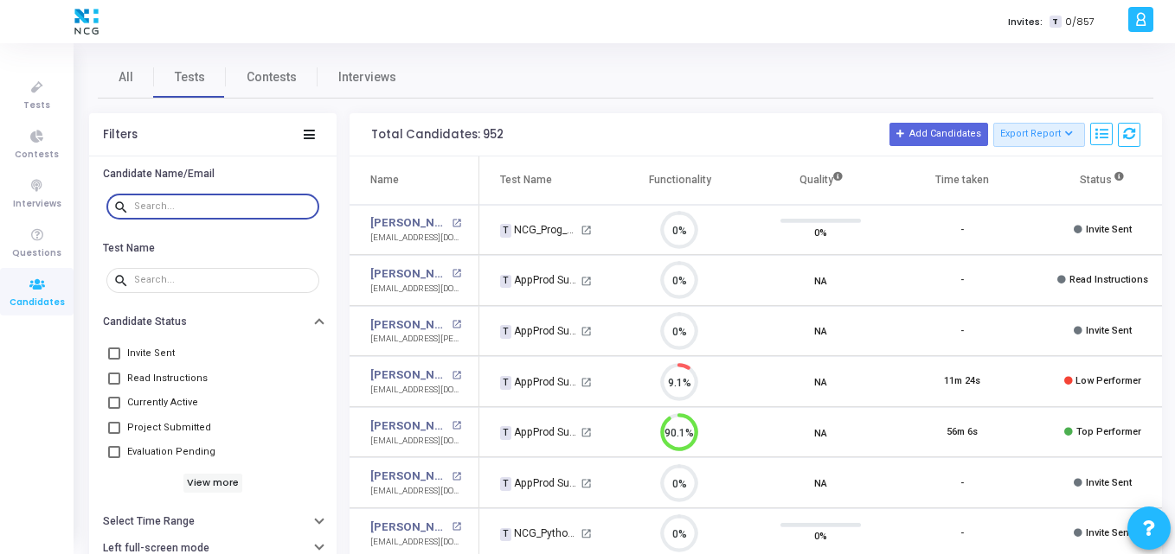
click at [183, 203] on input "text" at bounding box center [223, 207] width 178 height 10
paste input "[DOMAIN_NAME][EMAIL_ADDRESS][DOMAIN_NAME]"
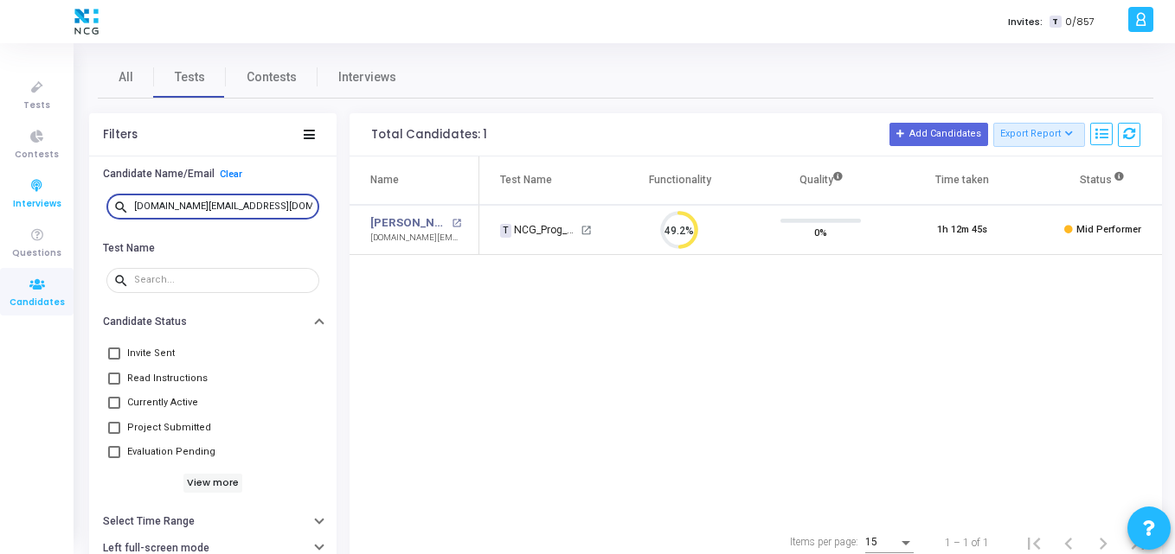
drag, startPoint x: 253, startPoint y: 203, endPoint x: 0, endPoint y: 183, distance: 254.3
click at [0, 183] on div "Tests Contests Interviews Questions Candidates Invites: T 0/857 K Kajal Setting…" at bounding box center [587, 277] width 1175 height 554
paste input "garg.ankur535"
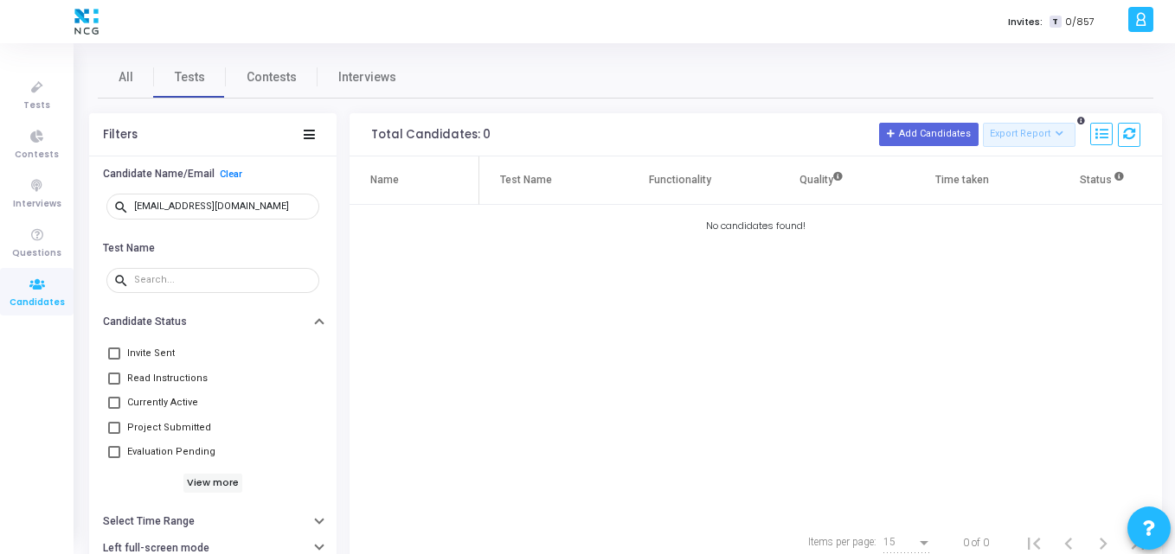
drag, startPoint x: 269, startPoint y: 212, endPoint x: 97, endPoint y: 210, distance: 172.2
click at [97, 210] on div "search [EMAIL_ADDRESS][DOMAIN_NAME]" at bounding box center [212, 207] width 247 height 39
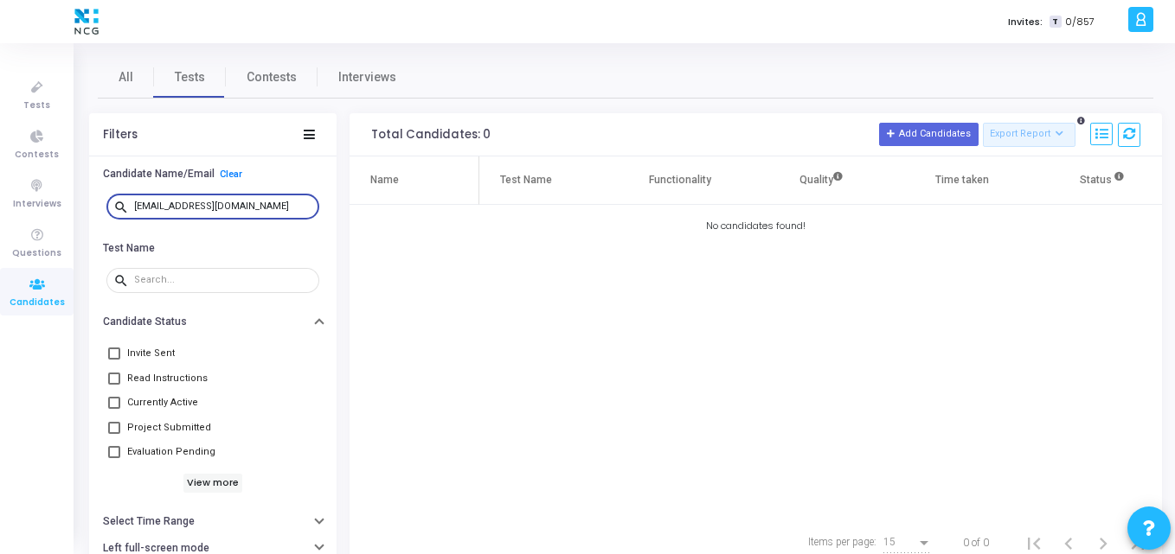
drag, startPoint x: 268, startPoint y: 209, endPoint x: 76, endPoint y: 213, distance: 192.1
click at [76, 213] on div "All Tests Contests Interviews Filters Candidate Name/Email Clear search [EMAIL_…" at bounding box center [625, 311] width 1099 height 511
paste input "[EMAIL_ADDRESS][DOMAIN_NAME]"
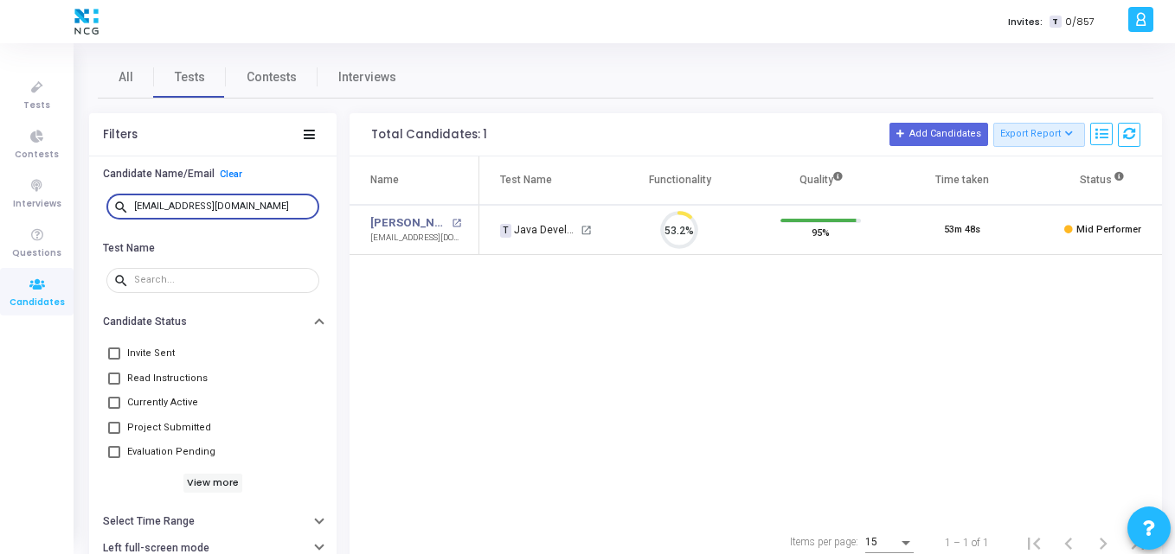
scroll to position [36, 44]
drag, startPoint x: 253, startPoint y: 202, endPoint x: 0, endPoint y: 205, distance: 253.5
click at [0, 205] on div "Tests Contests Interviews Questions Candidates Invites: T 0/857 K Kajal Setting…" at bounding box center [587, 277] width 1175 height 554
paste input "sharalmartis"
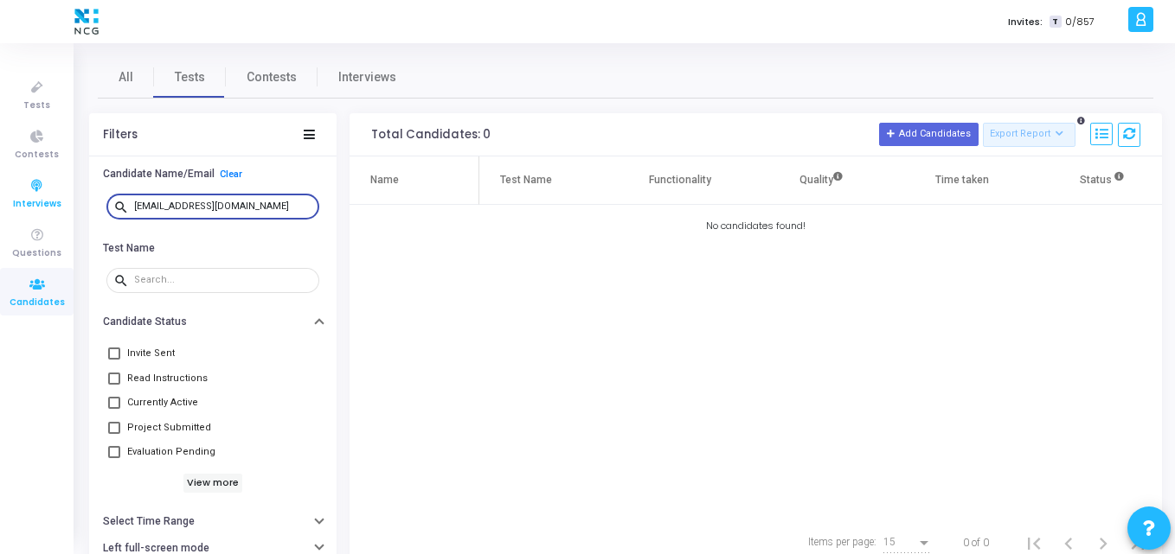
drag, startPoint x: 271, startPoint y: 201, endPoint x: 7, endPoint y: 208, distance: 263.9
click at [7, 208] on div "Tests Contests Interviews Questions Candidates Invites: T 0/857 K Kajal Setting…" at bounding box center [587, 277] width 1175 height 554
paste input "rpratik7007"
click at [264, 209] on input "[EMAIL_ADDRESS][DOMAIN_NAME]" at bounding box center [223, 207] width 178 height 10
drag, startPoint x: 264, startPoint y: 209, endPoint x: 54, endPoint y: 253, distance: 214.6
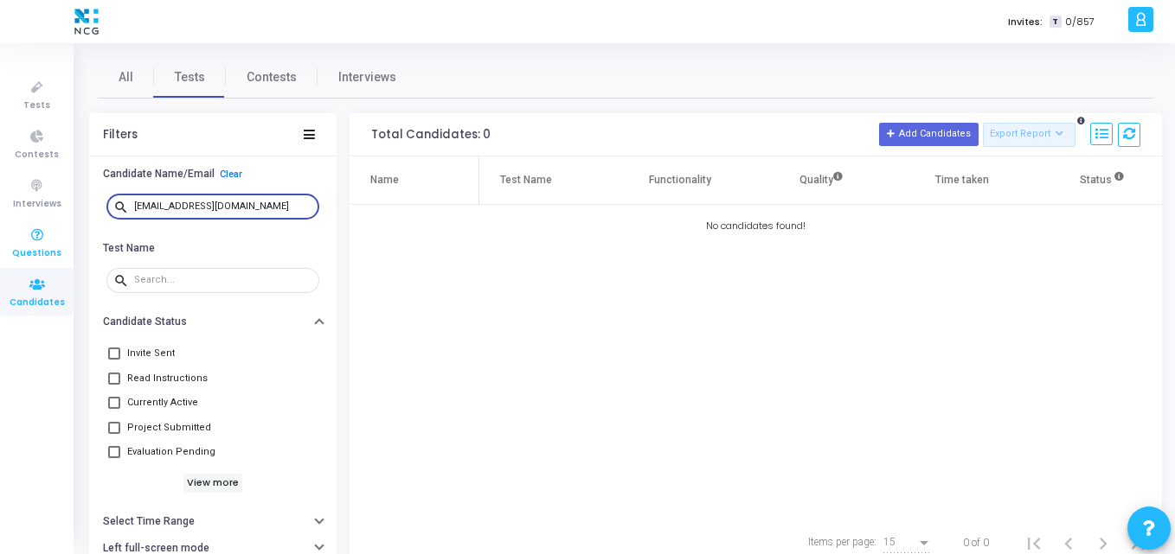
click at [54, 253] on div "Tests Contests Interviews Questions Candidates Invites: T 0/857 K Kajal Setting…" at bounding box center [587, 277] width 1175 height 554
paste input "[EMAIL_ADDRESS][DOMAIN_NAME]"
drag, startPoint x: 264, startPoint y: 207, endPoint x: 0, endPoint y: 209, distance: 263.8
click at [0, 209] on div "Tests Contests Interviews Questions Candidates Invites: T 0/857 K Kajal Setting…" at bounding box center [587, 277] width 1175 height 554
paste input "[EMAIL_ADDRESS][DOMAIN_NAME]"
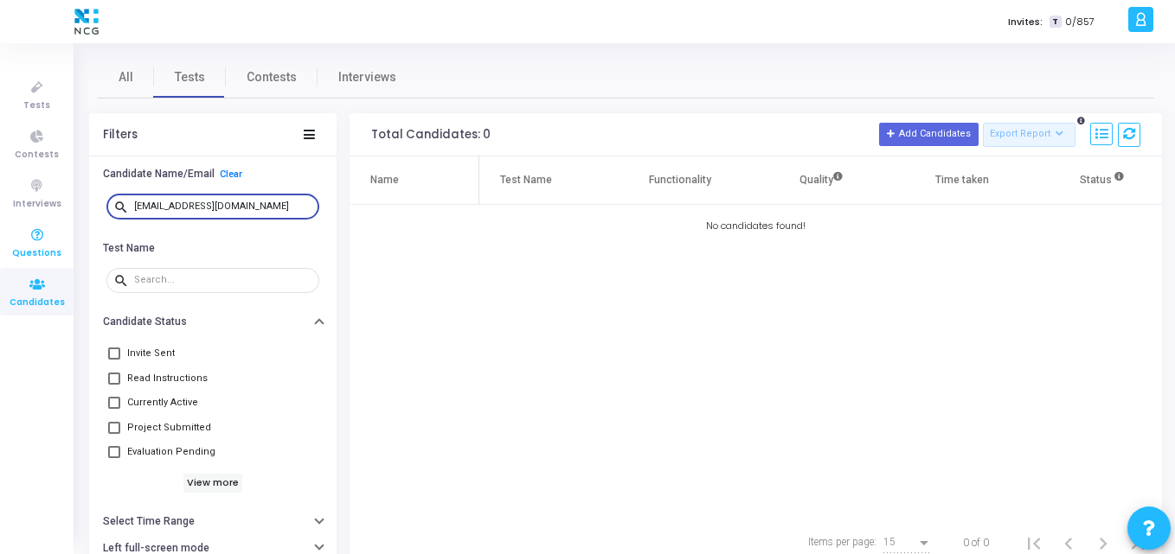
drag, startPoint x: 244, startPoint y: 208, endPoint x: 0, endPoint y: 228, distance: 244.7
click at [0, 228] on div "Tests Contests Interviews Questions Candidates Invites: T 0/857 K Kajal Setting…" at bounding box center [587, 277] width 1175 height 554
paste input "aditichamp2k9"
drag, startPoint x: 269, startPoint y: 207, endPoint x: 0, endPoint y: 206, distance: 269.0
click at [0, 206] on div "Tests Contests Interviews Questions Candidates Invites: T 0/857 K Kajal Setting…" at bounding box center [587, 277] width 1175 height 554
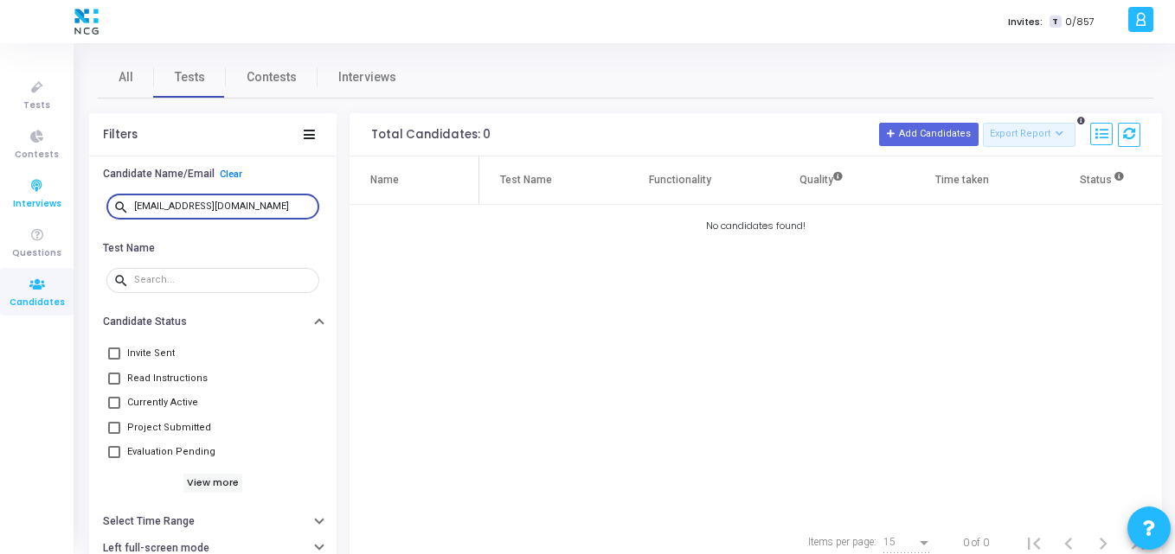
paste input "bhaskaravasare804"
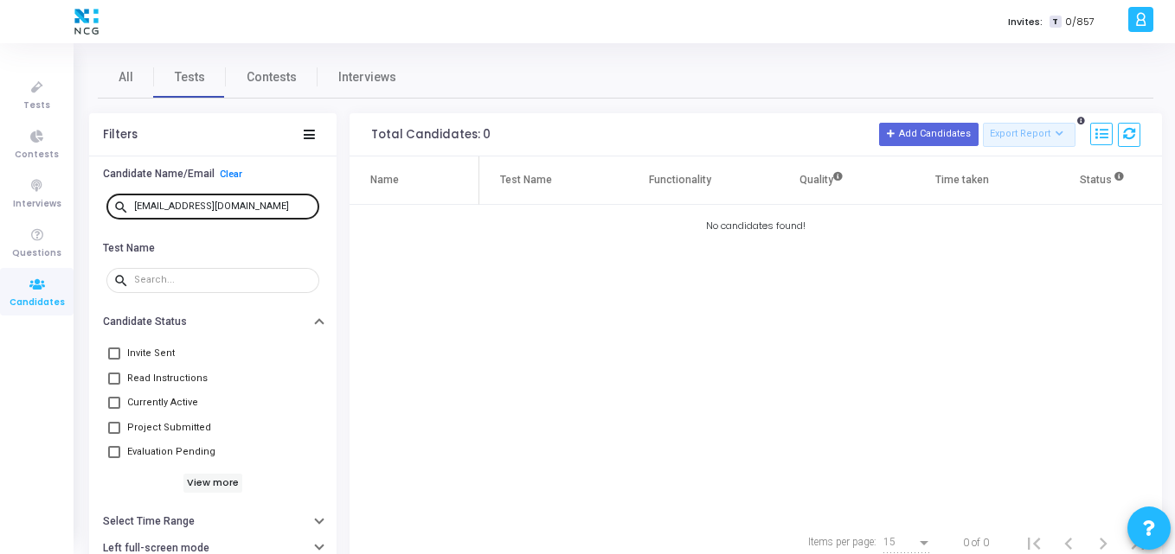
click at [284, 214] on div "[EMAIL_ADDRESS][DOMAIN_NAME]" at bounding box center [223, 206] width 178 height 28
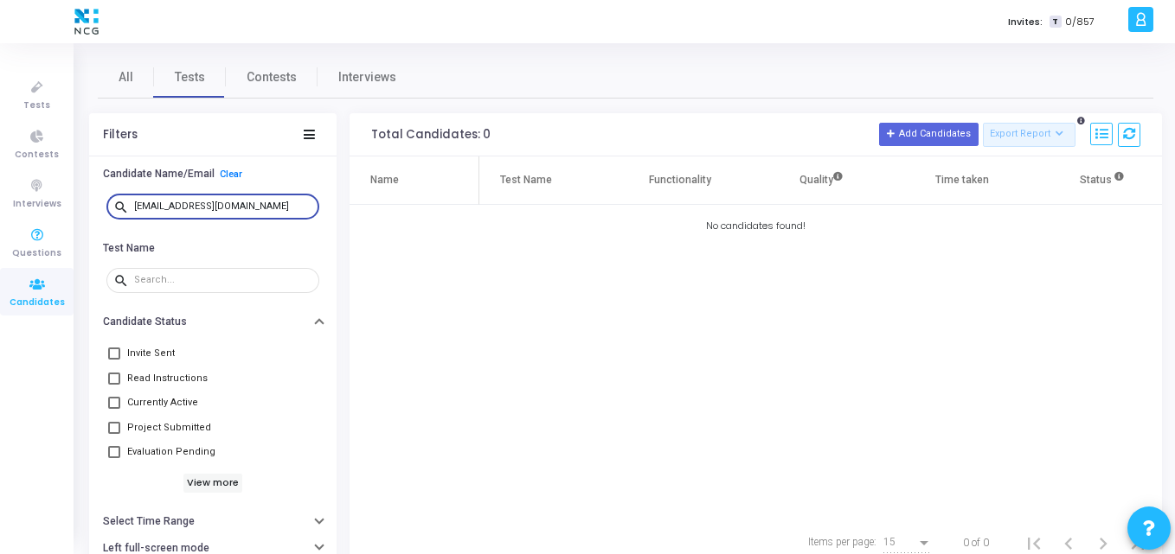
drag, startPoint x: 285, startPoint y: 208, endPoint x: 0, endPoint y: 274, distance: 292.9
click at [0, 274] on div "Tests Contests Interviews Questions Candidates Invites: T 0/857 K Kajal Setting…" at bounding box center [587, 277] width 1175 height 554
paste input "[EMAIL_ADDRESS][DOMAIN_NAME]"
click at [450, 207] on div "Name Test Name Functionality Quality Time taken Status Actions No candidates fo…" at bounding box center [755, 338] width 812 height 362
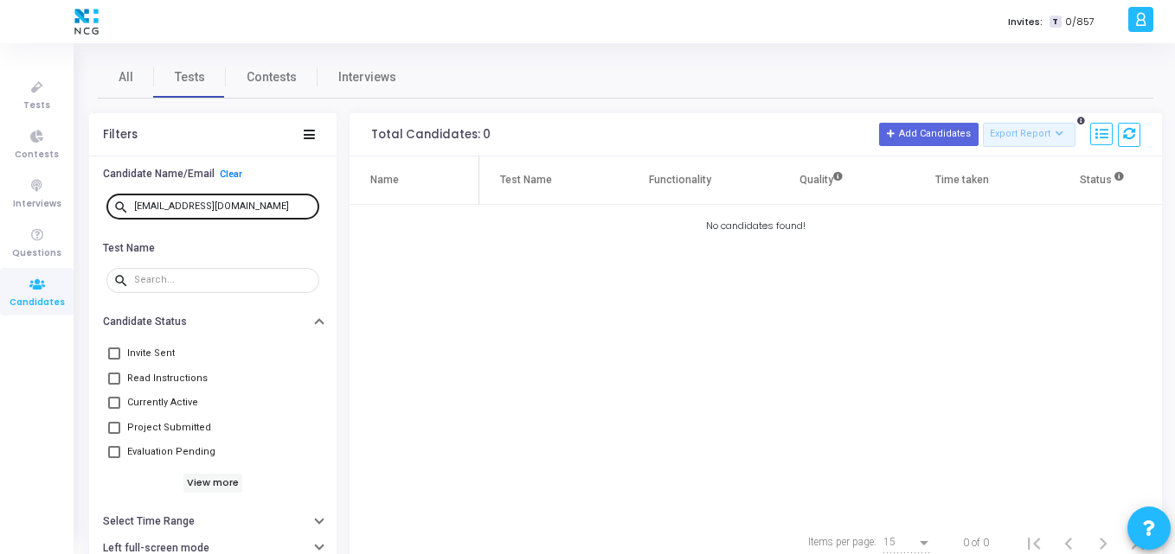
click at [265, 212] on div "[EMAIL_ADDRESS][DOMAIN_NAME]" at bounding box center [223, 206] width 178 height 28
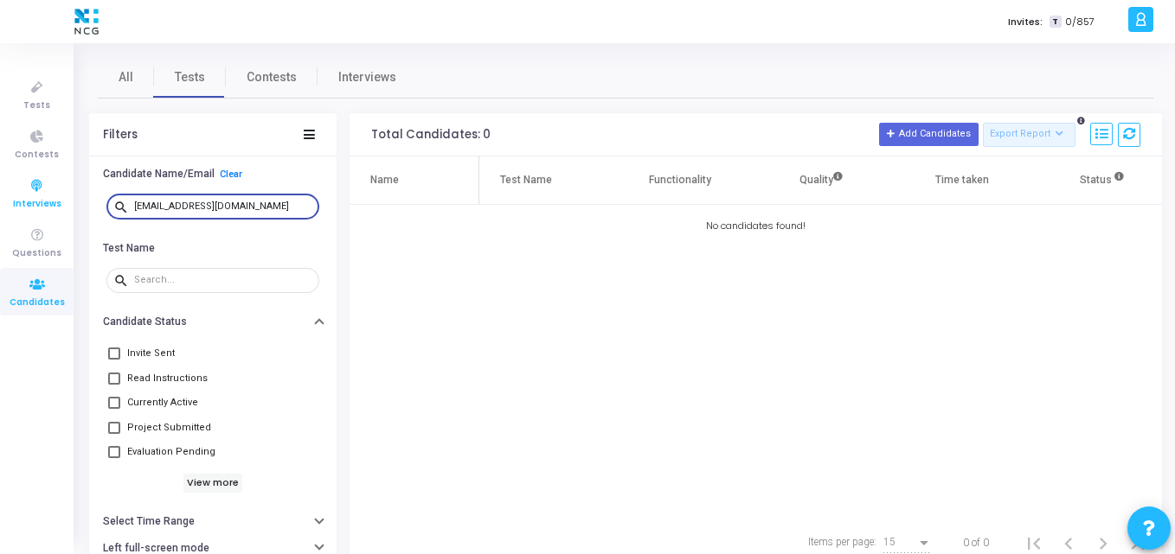
drag, startPoint x: 272, startPoint y: 208, endPoint x: 57, endPoint y: 207, distance: 214.5
click at [57, 207] on div "Tests Contests Interviews Questions Candidates Invites: T 0/857 K Kajal Setting…" at bounding box center [587, 277] width 1175 height 554
paste input "[EMAIL_ADDRESS][DOMAIN_NAME]"
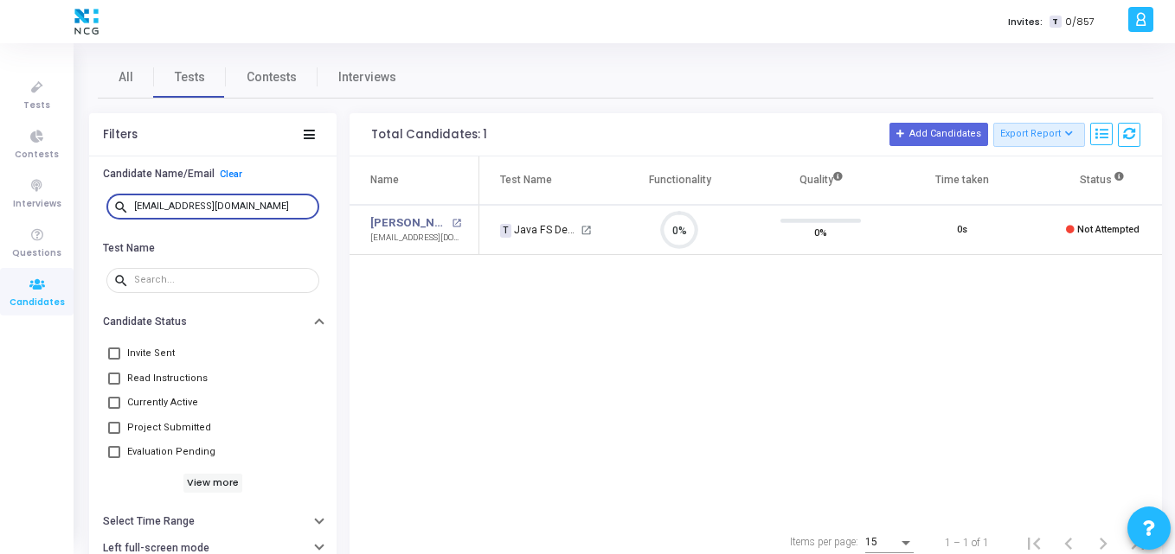
scroll to position [36, 44]
drag, startPoint x: 280, startPoint y: 204, endPoint x: 0, endPoint y: 202, distance: 280.3
click at [0, 202] on div "Tests Contests Interviews Questions Candidates Invites: T 0/857 K Kajal Setting…" at bounding box center [587, 277] width 1175 height 554
paste input "ansivakumar7"
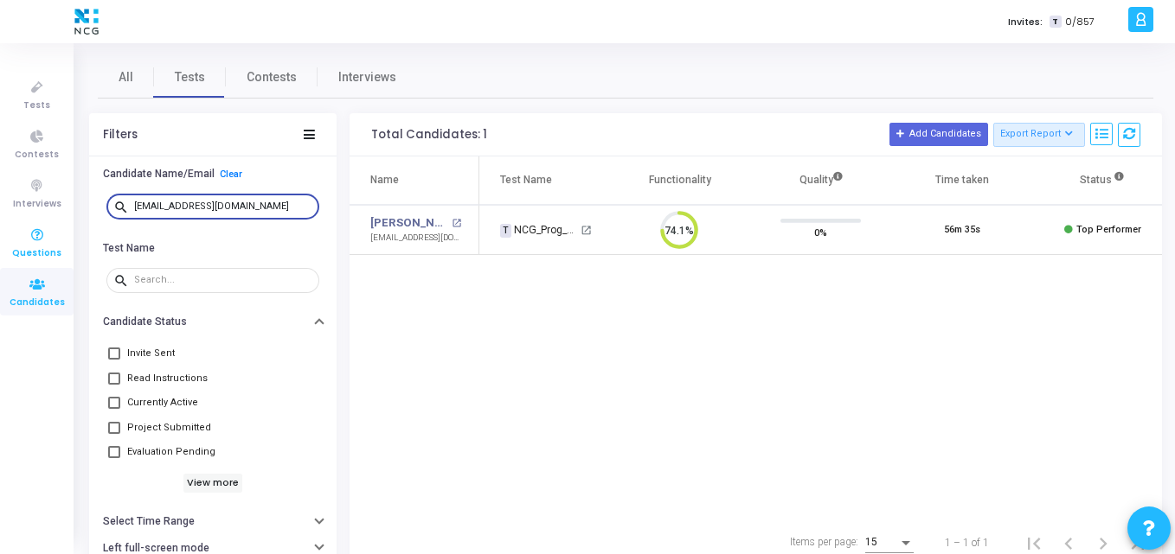
drag, startPoint x: 301, startPoint y: 208, endPoint x: 42, endPoint y: 225, distance: 259.2
click at [42, 225] on div "Tests Contests Interviews Questions Candidates Invites: T 0/857 K Kajal Setting…" at bounding box center [587, 277] width 1175 height 554
paste input "paturi.sagar96"
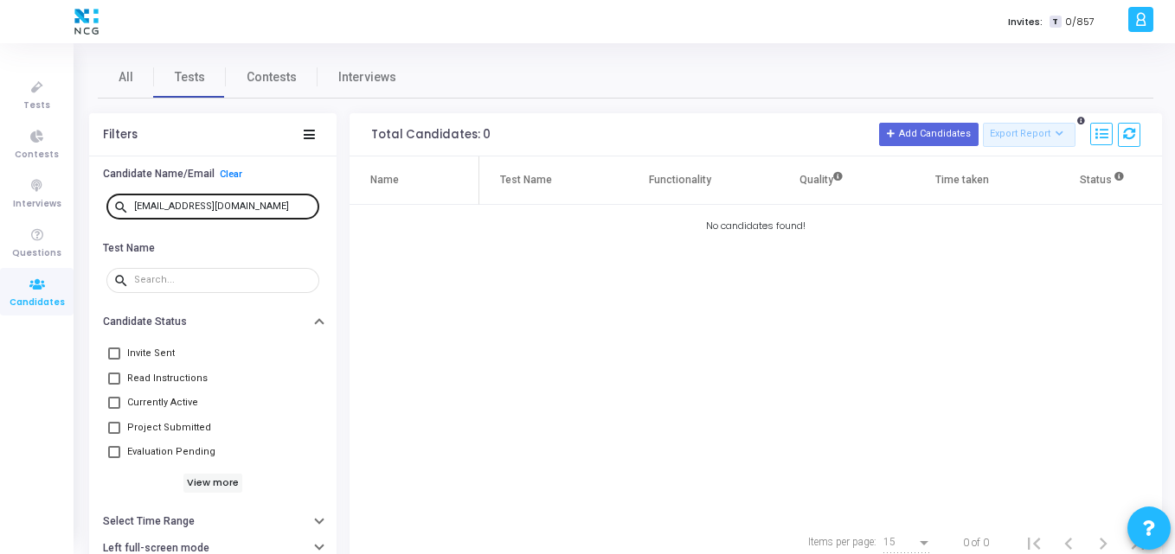
click at [267, 214] on div "[EMAIL_ADDRESS][DOMAIN_NAME]" at bounding box center [223, 206] width 178 height 28
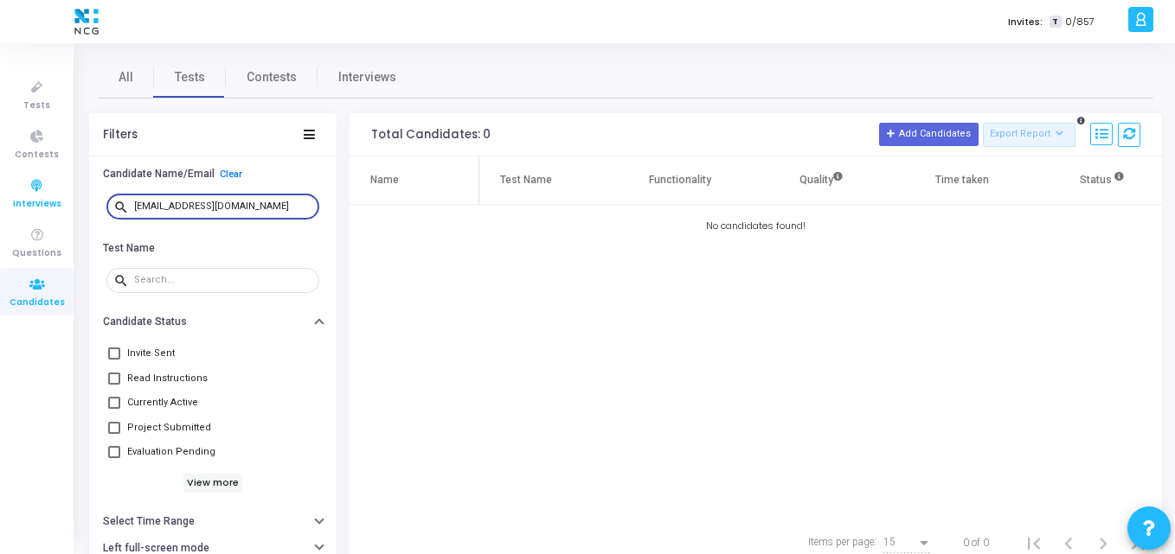
drag, startPoint x: 279, startPoint y: 202, endPoint x: 35, endPoint y: 213, distance: 244.2
click at [35, 213] on div "Tests Contests Interviews Questions Candidates Invites: T 0/857 K Kajal Setting…" at bounding box center [587, 277] width 1175 height 554
paste input "kirankumarcse68"
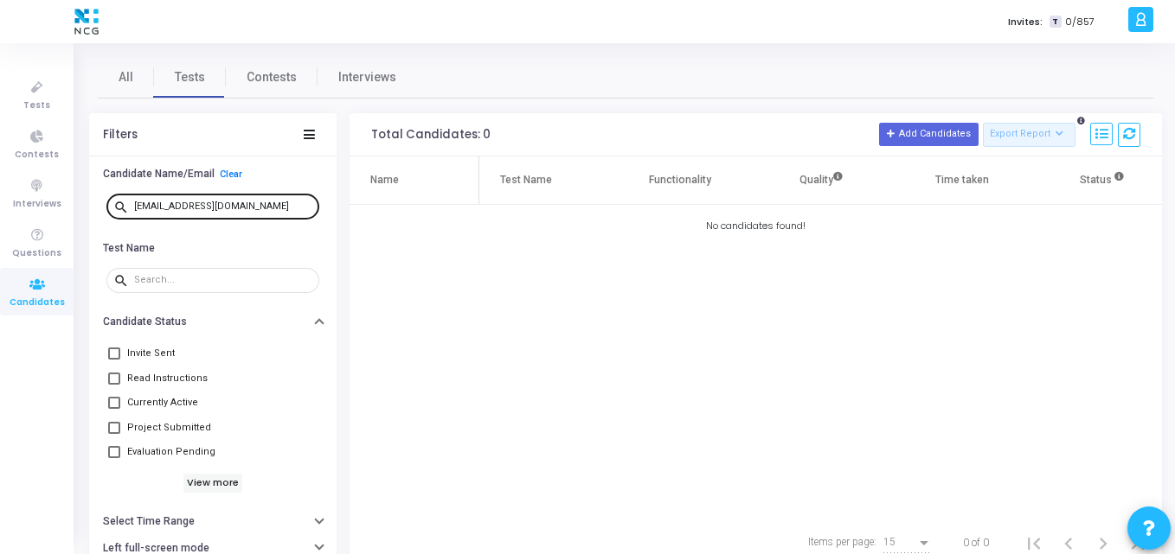
click at [271, 213] on div "[EMAIL_ADDRESS][DOMAIN_NAME]" at bounding box center [223, 206] width 178 height 28
click at [275, 208] on div "[EMAIL_ADDRESS][DOMAIN_NAME]" at bounding box center [223, 206] width 178 height 28
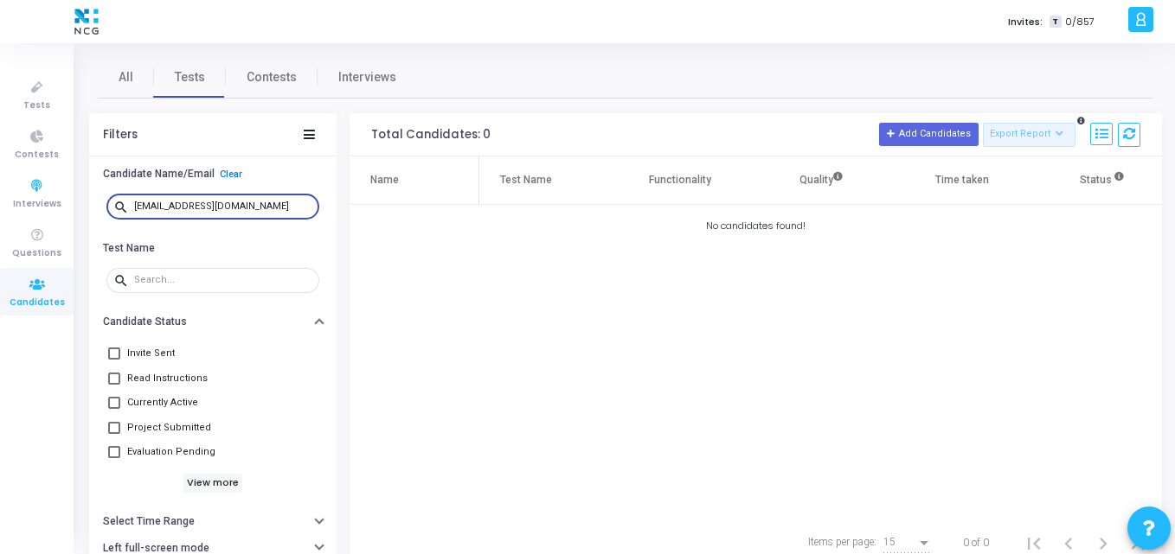
drag, startPoint x: 275, startPoint y: 208, endPoint x: 1, endPoint y: 217, distance: 274.4
click at [1, 217] on div "Tests Contests Interviews Questions Candidates Invites: T 0/857 K Kajal Setting…" at bounding box center [587, 277] width 1175 height 554
paste input "bhanuanjani"
drag, startPoint x: 267, startPoint y: 202, endPoint x: 0, endPoint y: 178, distance: 268.4
click at [0, 178] on div "Tests Contests Interviews Questions Candidates Invites: T 0/857 K Kajal Setting…" at bounding box center [587, 277] width 1175 height 554
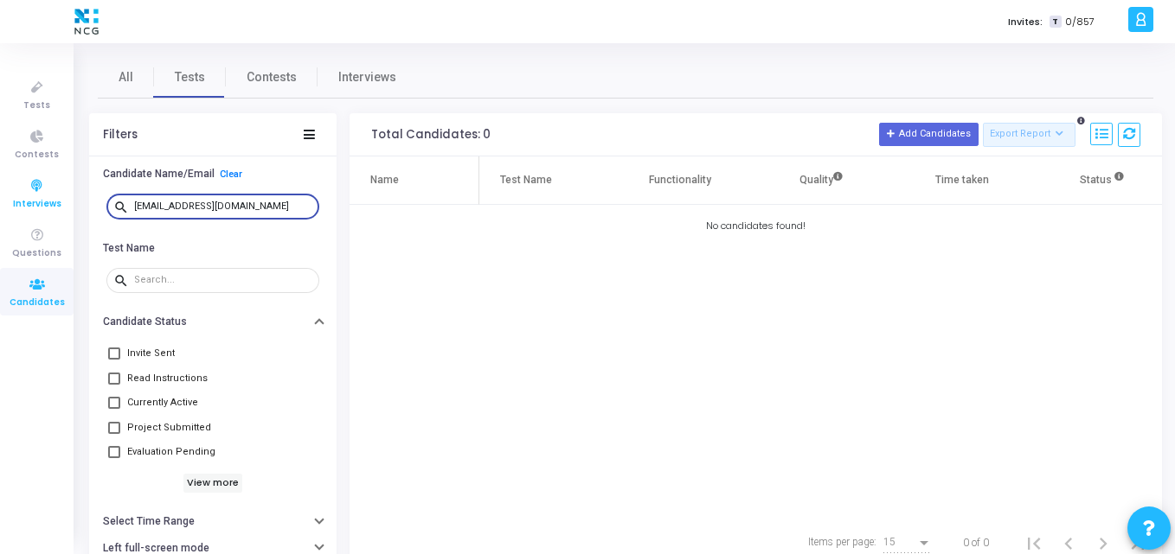
paste input "sk.[PERSON_NAME]"
drag, startPoint x: 268, startPoint y: 210, endPoint x: 20, endPoint y: 199, distance: 248.5
click at [20, 199] on div "Tests Contests Interviews Questions Candidates Invites: T 0/857 K Kajal Setting…" at bounding box center [587, 277] width 1175 height 554
paste input "arunmammu0225"
click at [279, 212] on div "[EMAIL_ADDRESS][DOMAIN_NAME]" at bounding box center [223, 206] width 178 height 28
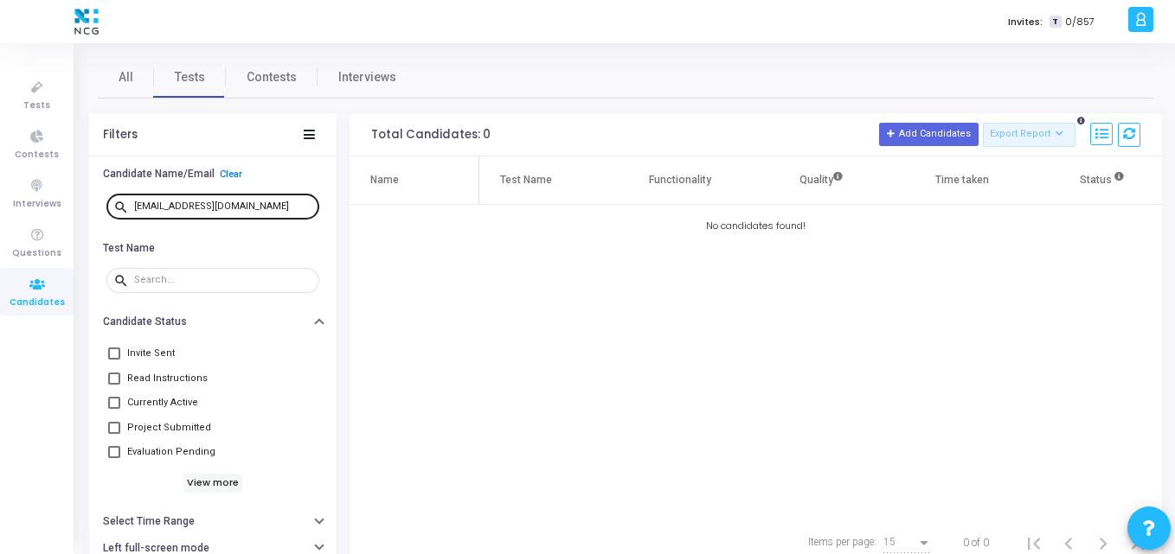
click at [279, 201] on div "[EMAIL_ADDRESS][DOMAIN_NAME]" at bounding box center [223, 206] width 178 height 28
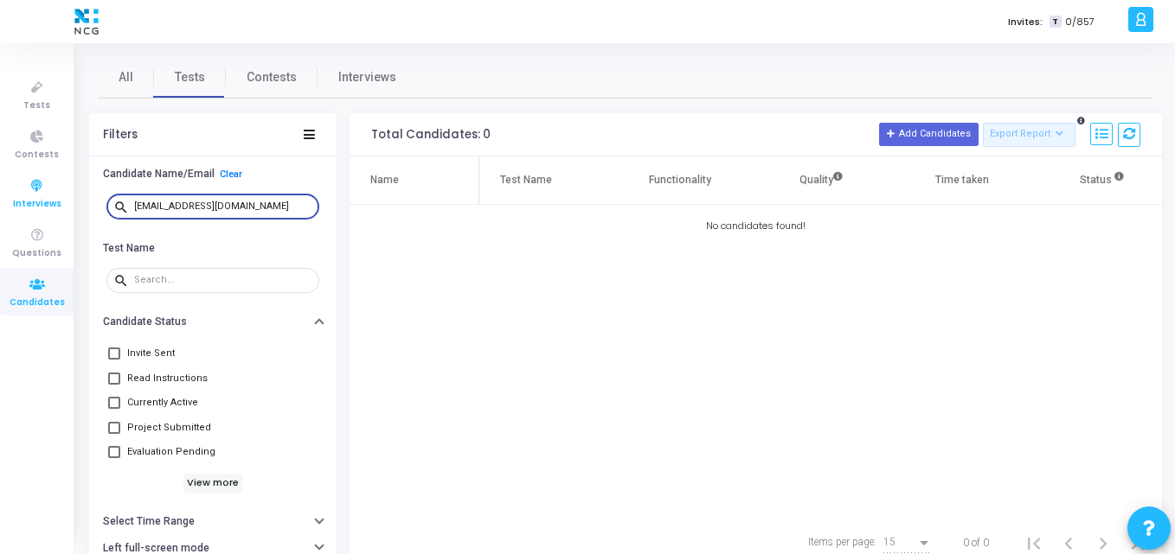
drag, startPoint x: 279, startPoint y: 201, endPoint x: 21, endPoint y: 207, distance: 257.9
click at [21, 207] on div "Tests Contests Interviews Questions Candidates Invites: T 0/857 K Kajal Setting…" at bounding box center [587, 277] width 1175 height 554
paste input "sriveeresh1989"
drag, startPoint x: 277, startPoint y: 202, endPoint x: 37, endPoint y: 211, distance: 239.8
click at [37, 211] on div "Tests Contests Interviews Questions Candidates Invites: T 0/857 K Kajal Setting…" at bounding box center [587, 277] width 1175 height 554
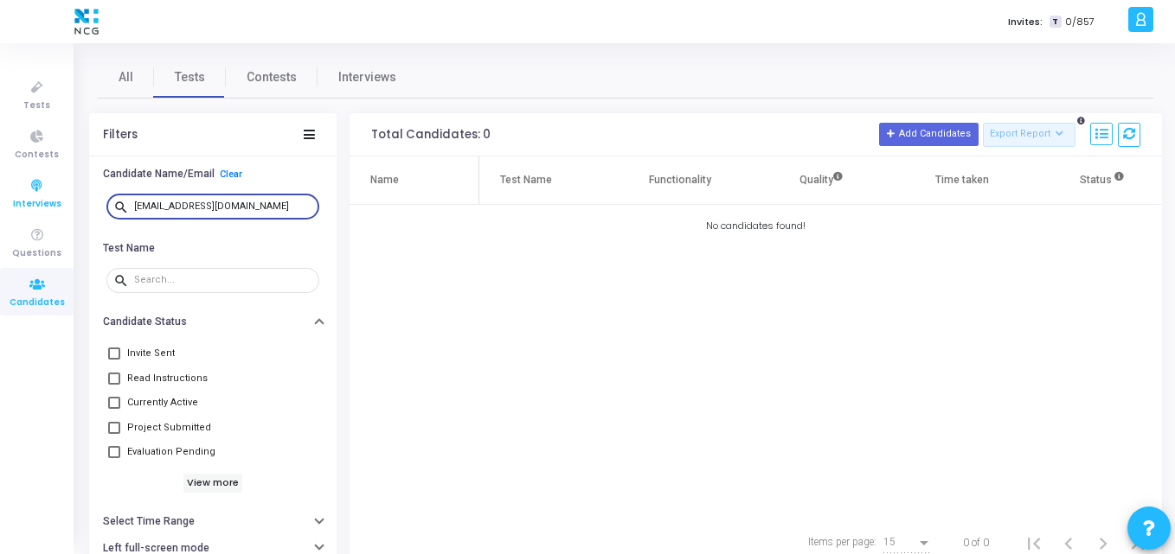
paste input "[PERSON_NAME].madakkannu"
drag, startPoint x: 298, startPoint y: 201, endPoint x: 5, endPoint y: 179, distance: 293.2
click at [5, 179] on div "Tests Contests Interviews Questions Candidates Invites: T 0/857 K Kajal Setting…" at bounding box center [587, 277] width 1175 height 554
paste input "venkatesh07y"
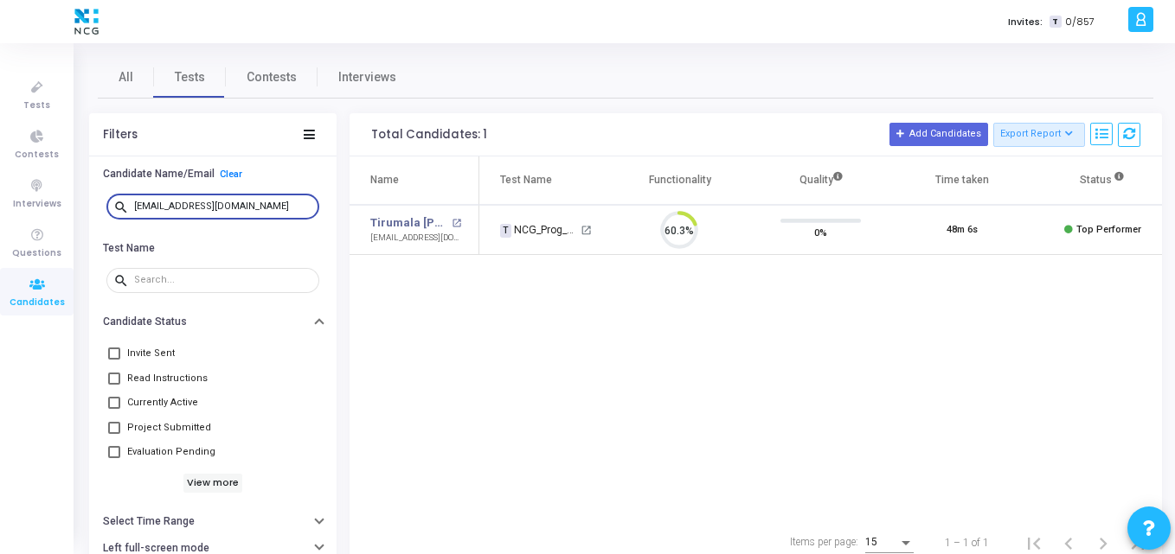
scroll to position [36, 44]
drag, startPoint x: 282, startPoint y: 205, endPoint x: 0, endPoint y: 194, distance: 282.2
click at [0, 194] on div "Tests Contests Interviews Questions Candidates Invites: T 0/857 K Kajal Setting…" at bounding box center [587, 277] width 1175 height 554
paste input "shashikiranba754"
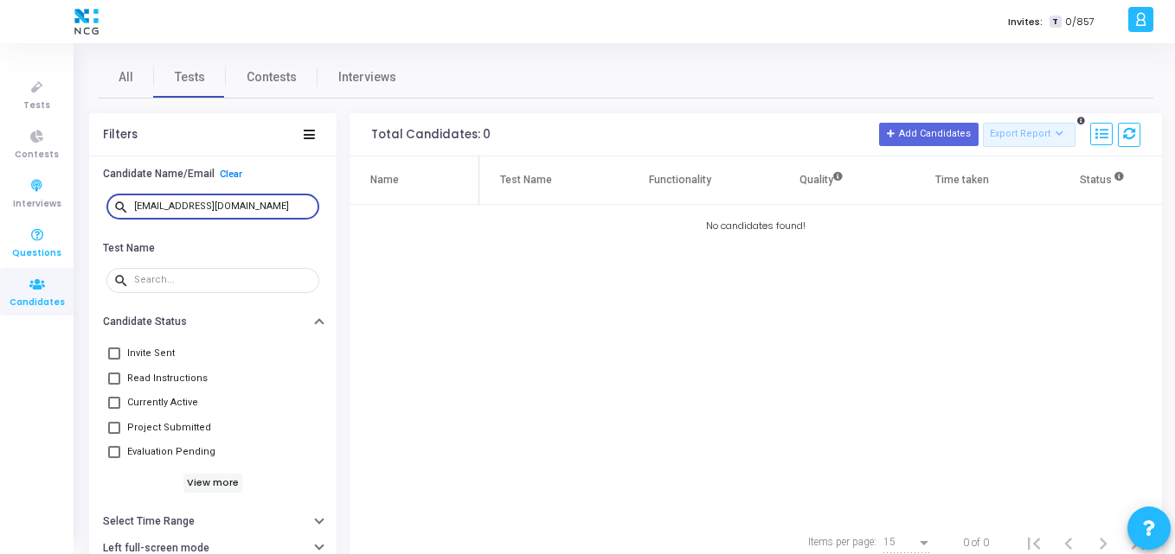
drag, startPoint x: 277, startPoint y: 202, endPoint x: 0, endPoint y: 221, distance: 277.5
click at [0, 221] on div "Tests Contests Interviews Questions Candidates Invites: T 0/857 K Kajal Setting…" at bounding box center [587, 277] width 1175 height 554
paste input ""[EMAIL_ADDRESS][DOMAIN_NAME] ""
drag, startPoint x: 279, startPoint y: 211, endPoint x: 0, endPoint y: 212, distance: 279.4
click at [0, 212] on div "Tests Contests Interviews Questions Candidates Invites: T 0/857 K Kajal Setting…" at bounding box center [587, 277] width 1175 height 554
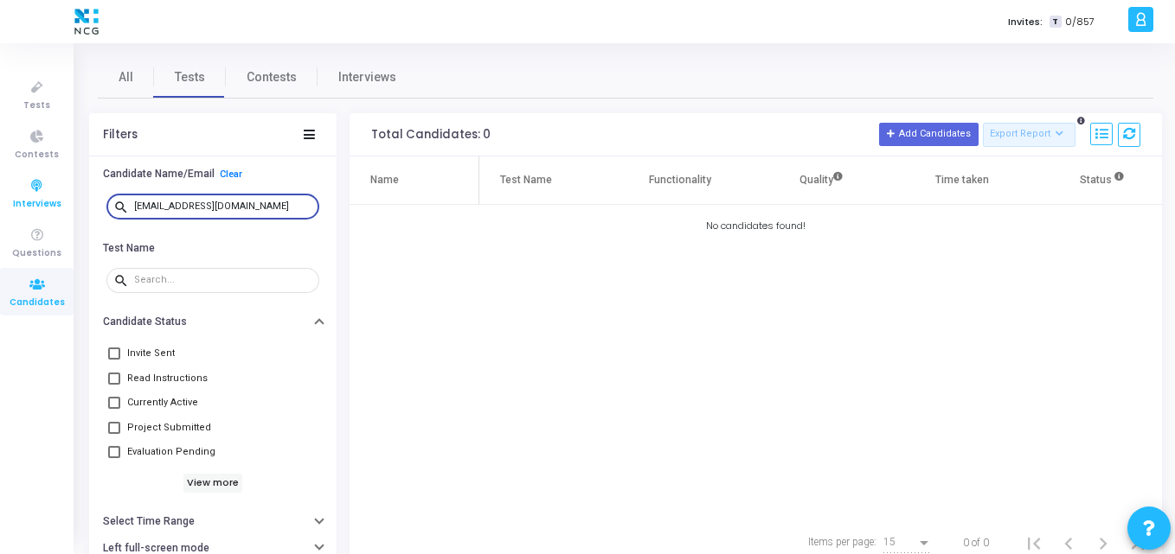
paste input "swathimrmathi45"
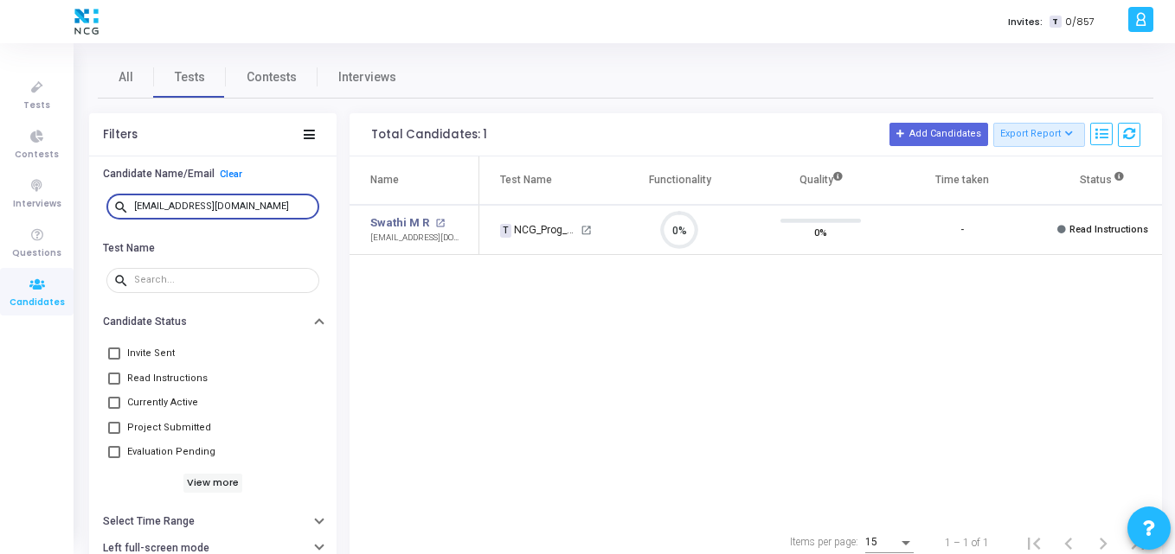
scroll to position [8, 8]
drag, startPoint x: 280, startPoint y: 208, endPoint x: 0, endPoint y: 233, distance: 281.3
click at [0, 233] on div "Tests Contests Interviews Questions Candidates Invites: T 0/857 K Kajal Setting…" at bounding box center [587, 277] width 1175 height 554
paste input "revathikrishnanjava"
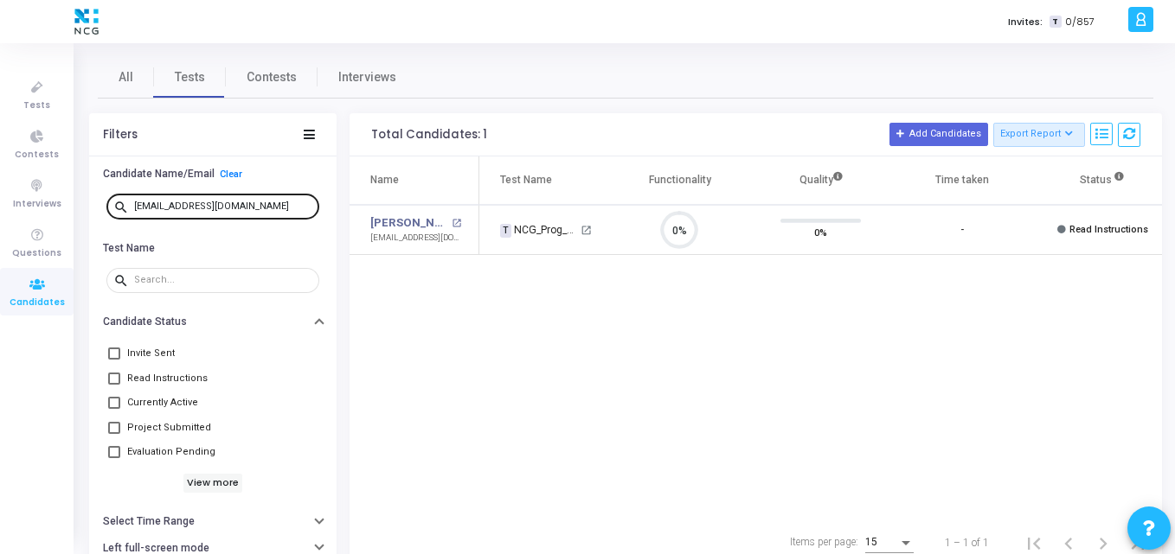
drag, startPoint x: 278, startPoint y: 221, endPoint x: 292, endPoint y: 195, distance: 29.4
click at [292, 195] on div "search [EMAIL_ADDRESS][DOMAIN_NAME]" at bounding box center [212, 207] width 213 height 39
click at [292, 195] on div "[EMAIL_ADDRESS][DOMAIN_NAME]" at bounding box center [223, 206] width 178 height 28
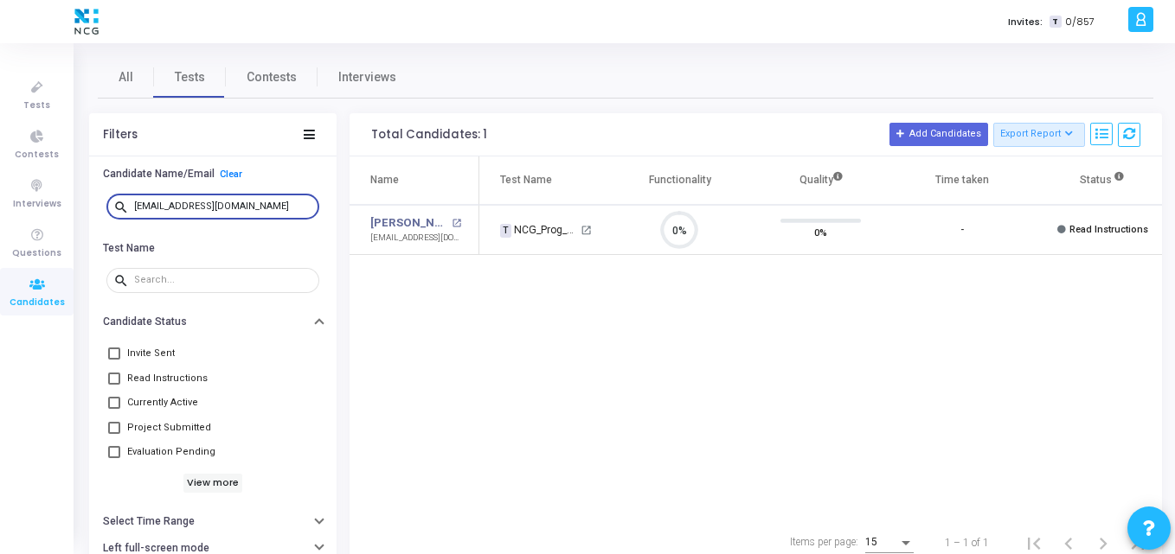
click at [292, 195] on div "[EMAIL_ADDRESS][DOMAIN_NAME]" at bounding box center [223, 206] width 178 height 28
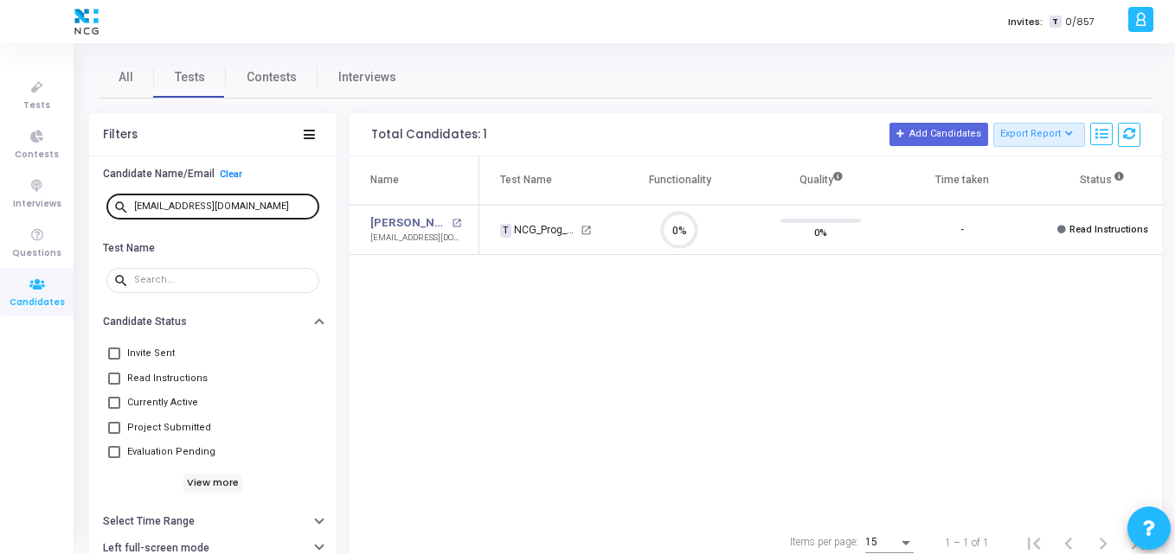
click at [292, 195] on div "[EMAIL_ADDRESS][DOMAIN_NAME]" at bounding box center [223, 206] width 178 height 28
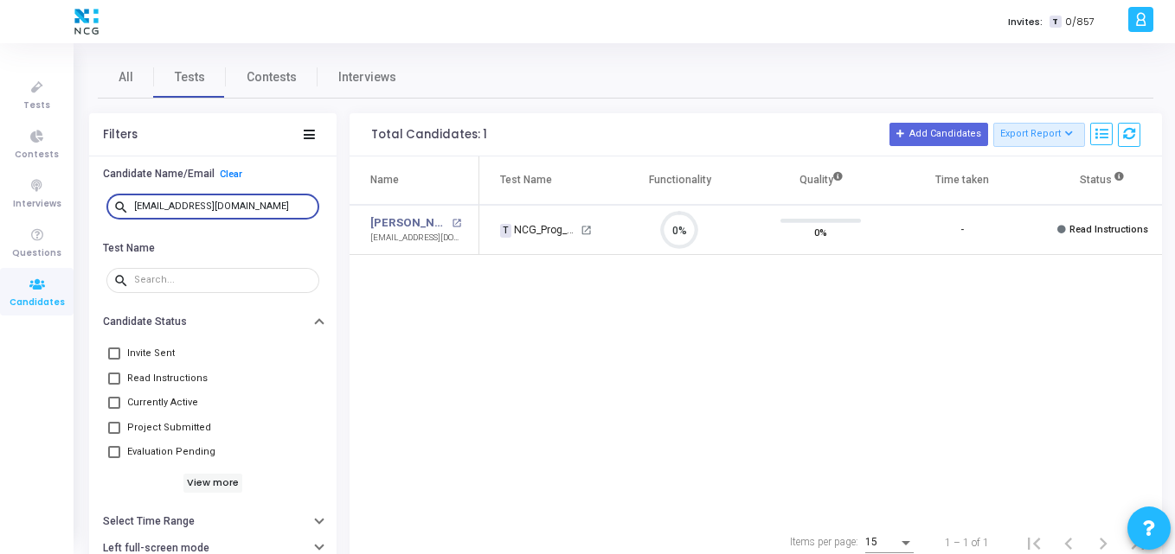
paste input "[EMAIL_ADDRESS][DOMAIN_NAME]"
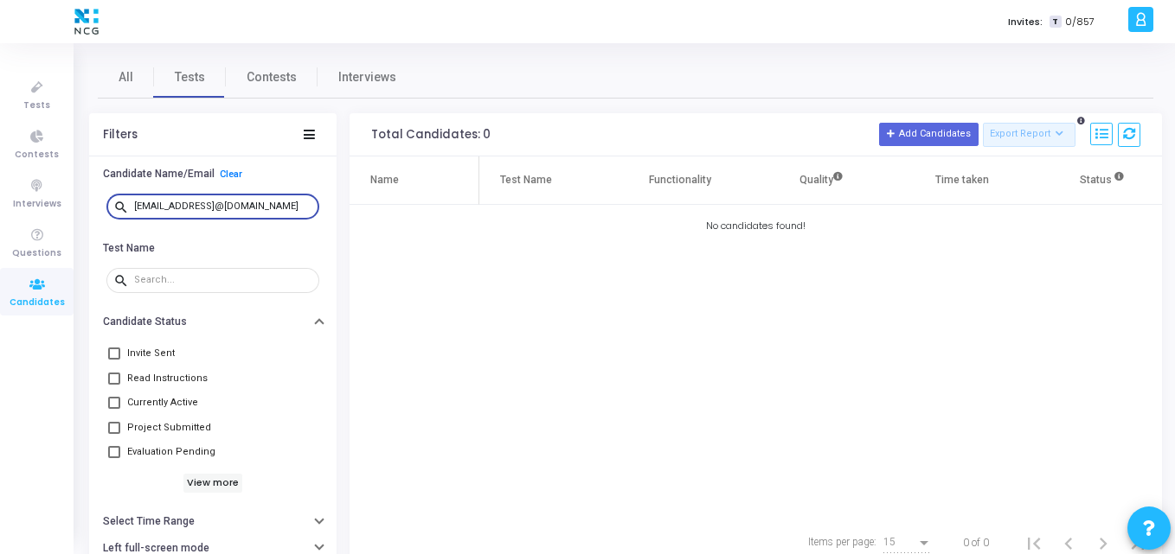
click at [292, 211] on input "[EMAIL_ADDRESS]@[DOMAIN_NAME]" at bounding box center [223, 207] width 178 height 10
type input "[EMAIL_ADDRESS]@[DOMAIN_NAME]"
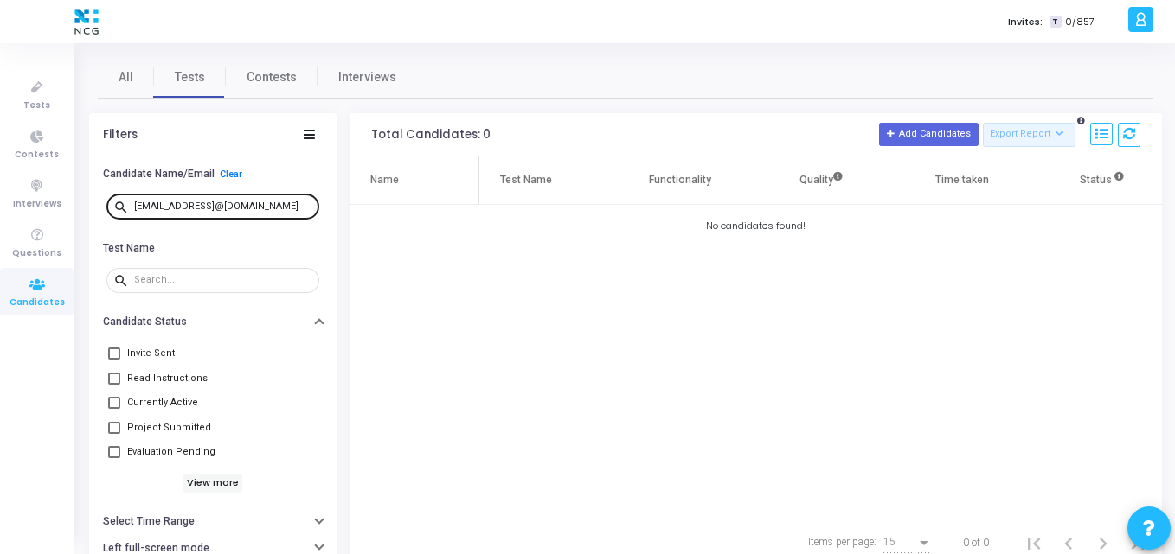
drag, startPoint x: 309, startPoint y: 208, endPoint x: 243, endPoint y: 218, distance: 66.6
click at [243, 218] on div "search [EMAIL_ADDRESS]@[DOMAIN_NAME]" at bounding box center [212, 206] width 213 height 28
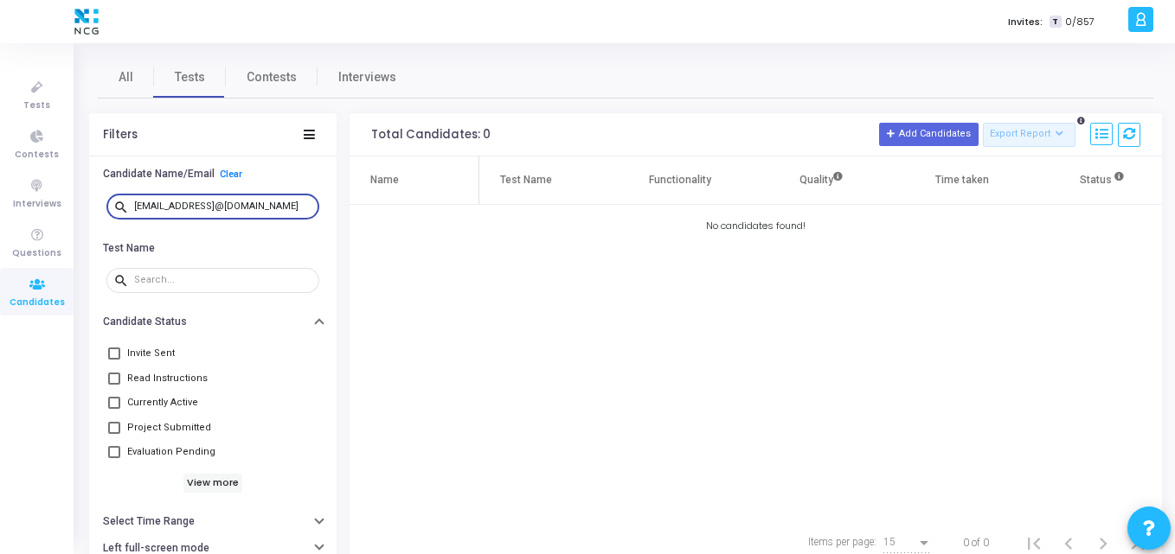
click at [172, 206] on input "[EMAIL_ADDRESS]@[DOMAIN_NAME]" at bounding box center [223, 207] width 178 height 10
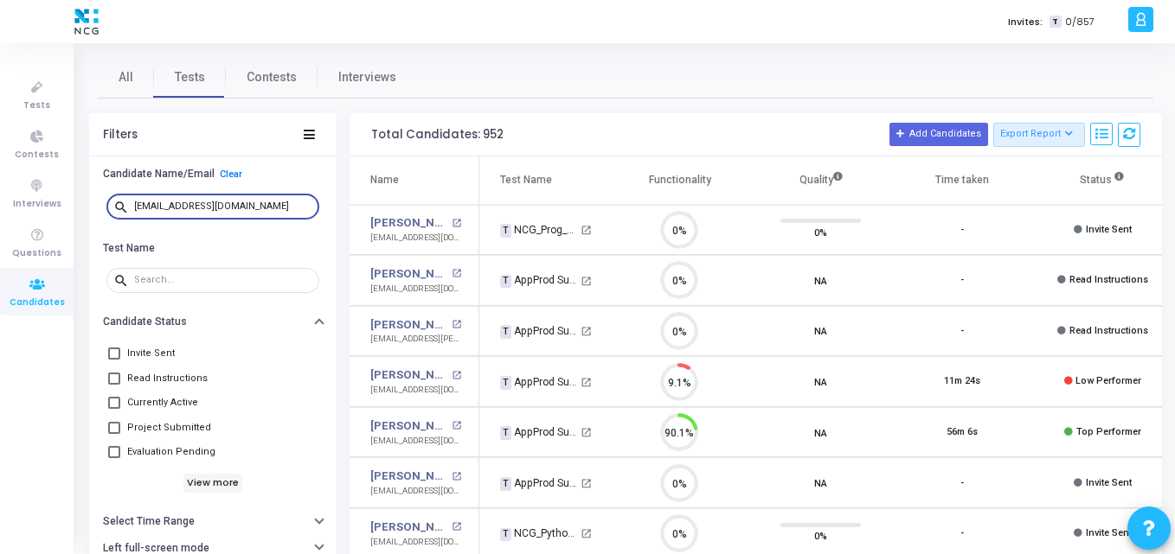
scroll to position [36, 44]
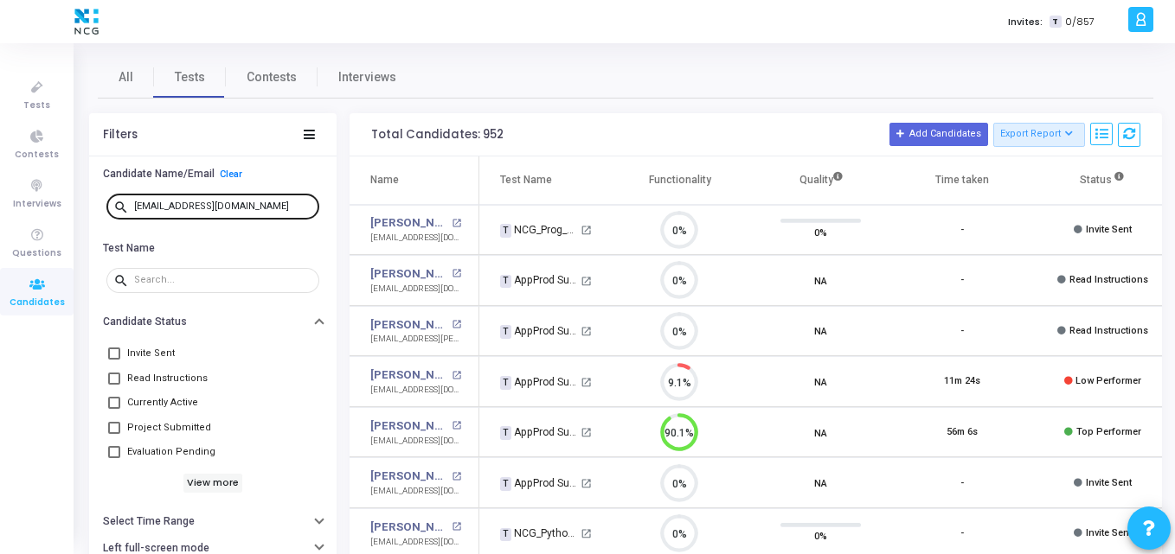
click at [285, 215] on div "[EMAIL_ADDRESS][DOMAIN_NAME]" at bounding box center [223, 206] width 178 height 28
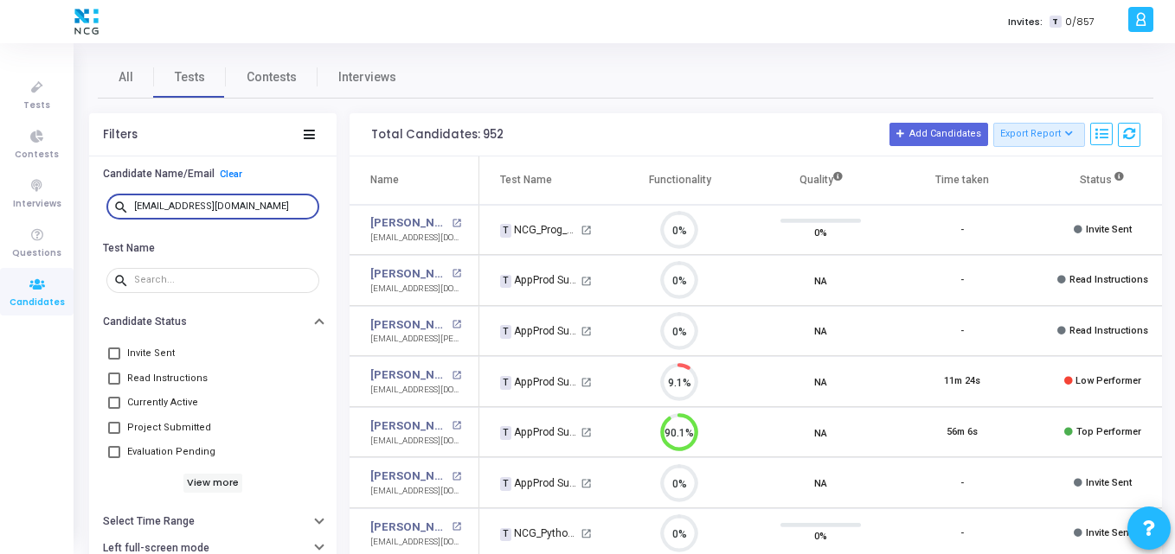
click at [263, 202] on input "[EMAIL_ADDRESS][DOMAIN_NAME]" at bounding box center [223, 207] width 178 height 10
drag, startPoint x: 246, startPoint y: 208, endPoint x: 54, endPoint y: 208, distance: 191.2
click at [54, 208] on div "Tests Contests Interviews Questions Candidates Invites: T 0/857 K Kajal Setting…" at bounding box center [587, 277] width 1175 height 554
paste input "avyapm53"
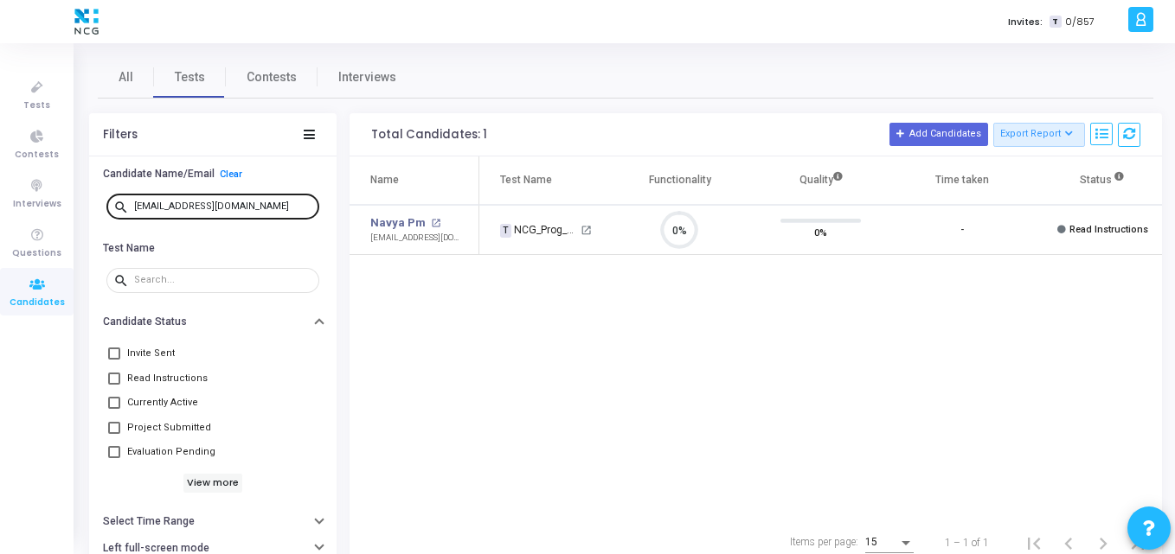
click at [264, 202] on div "[EMAIL_ADDRESS][DOMAIN_NAME]" at bounding box center [223, 206] width 178 height 28
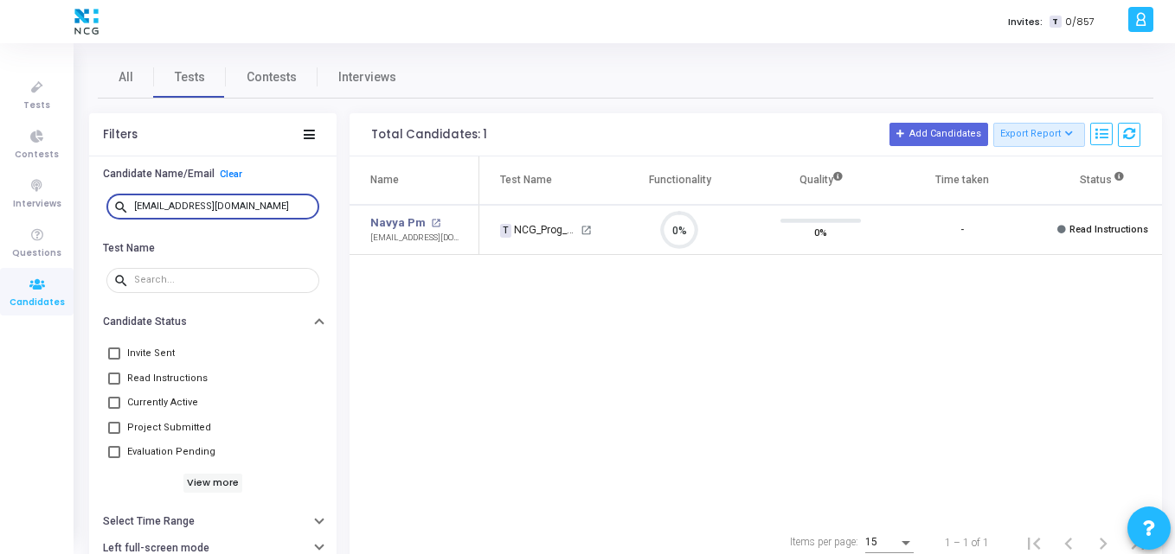
click at [264, 202] on input "[EMAIL_ADDRESS][DOMAIN_NAME]" at bounding box center [223, 207] width 178 height 10
paste input "prabonam9"
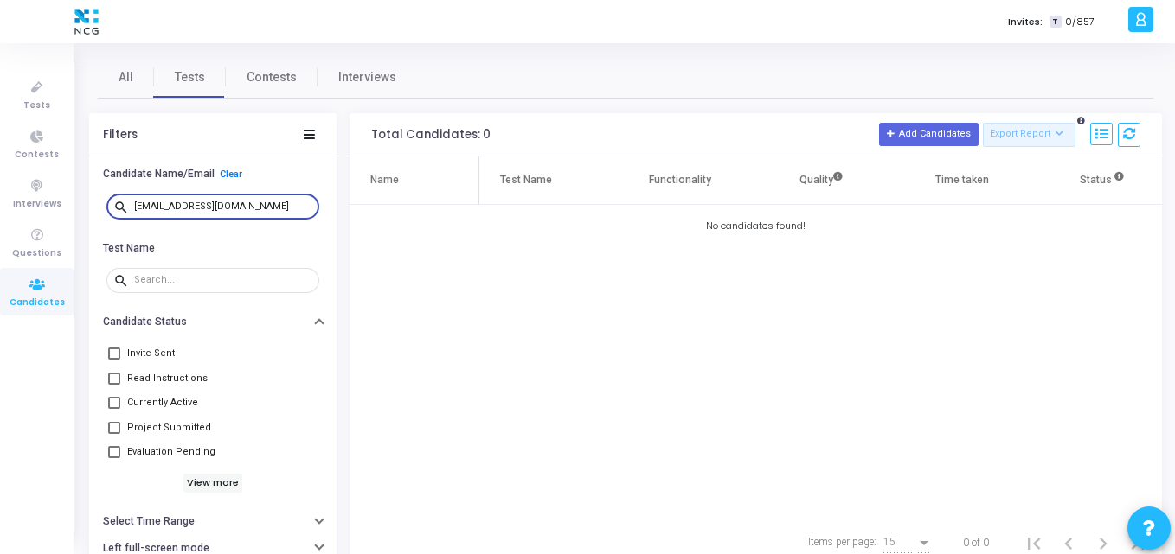
type input "[EMAIL_ADDRESS][DOMAIN_NAME]"
